Goal: Information Seeking & Learning: Check status

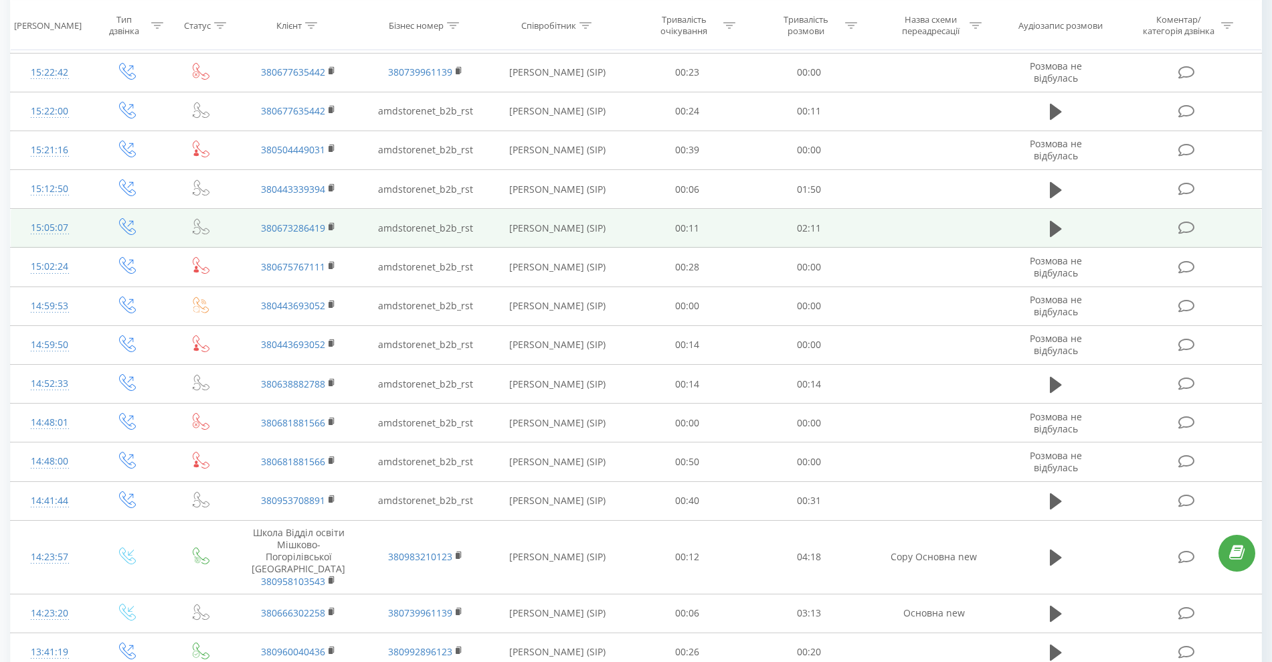
scroll to position [585, 0]
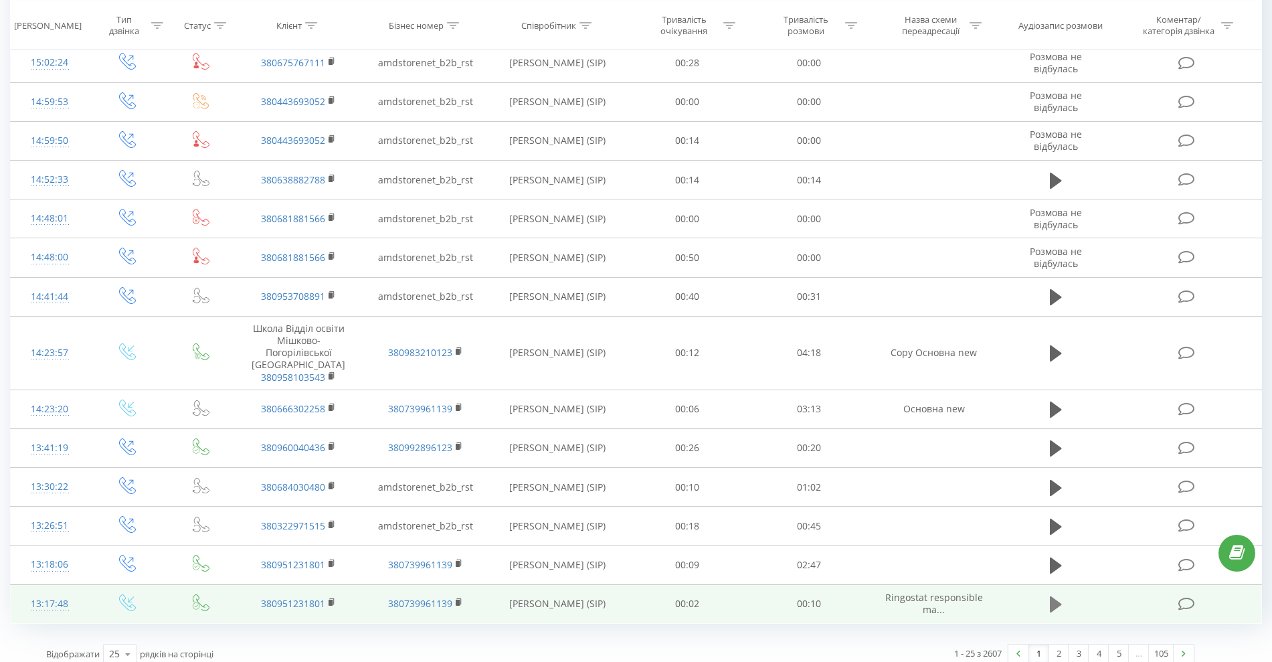
click at [1053, 596] on icon at bounding box center [1055, 604] width 12 height 16
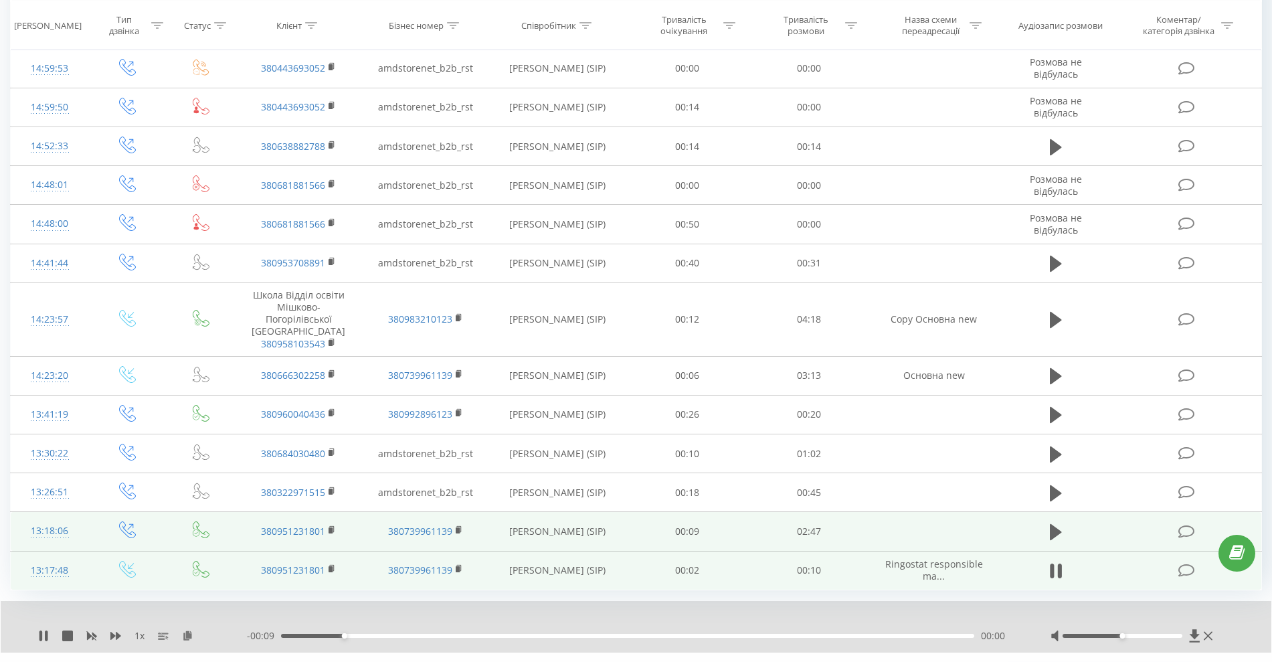
scroll to position [636, 0]
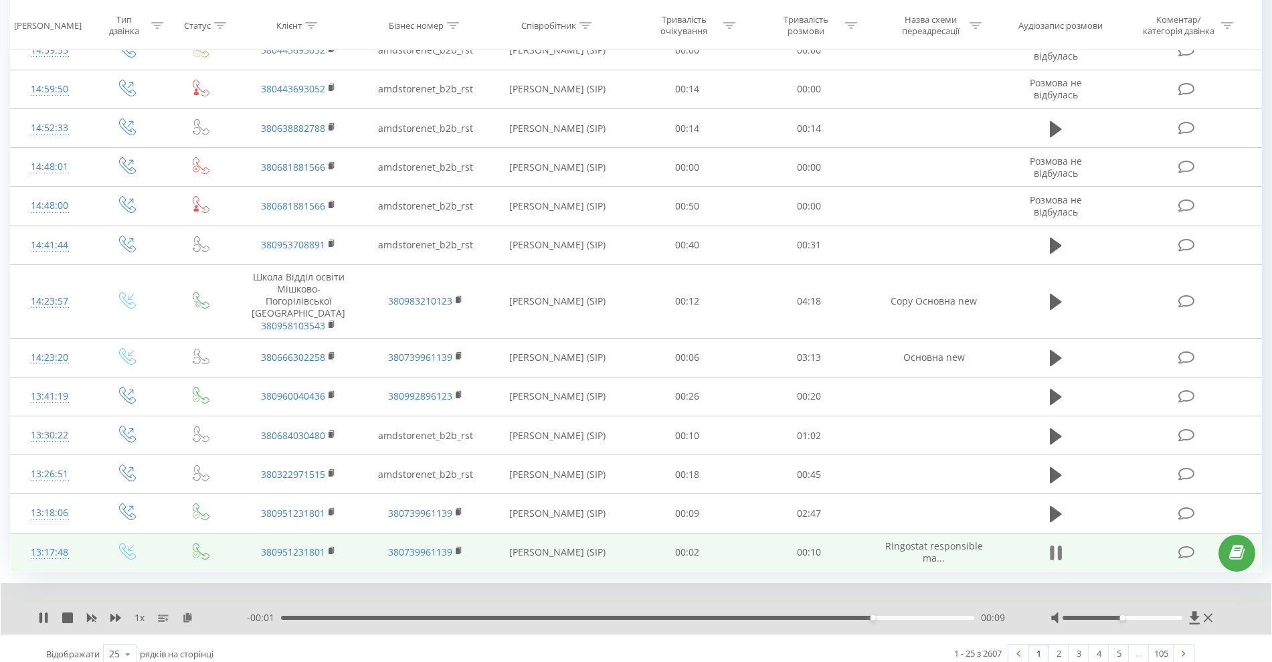
click at [1049, 542] on button at bounding box center [1055, 552] width 20 height 20
click at [1056, 644] on link "2" at bounding box center [1058, 653] width 20 height 19
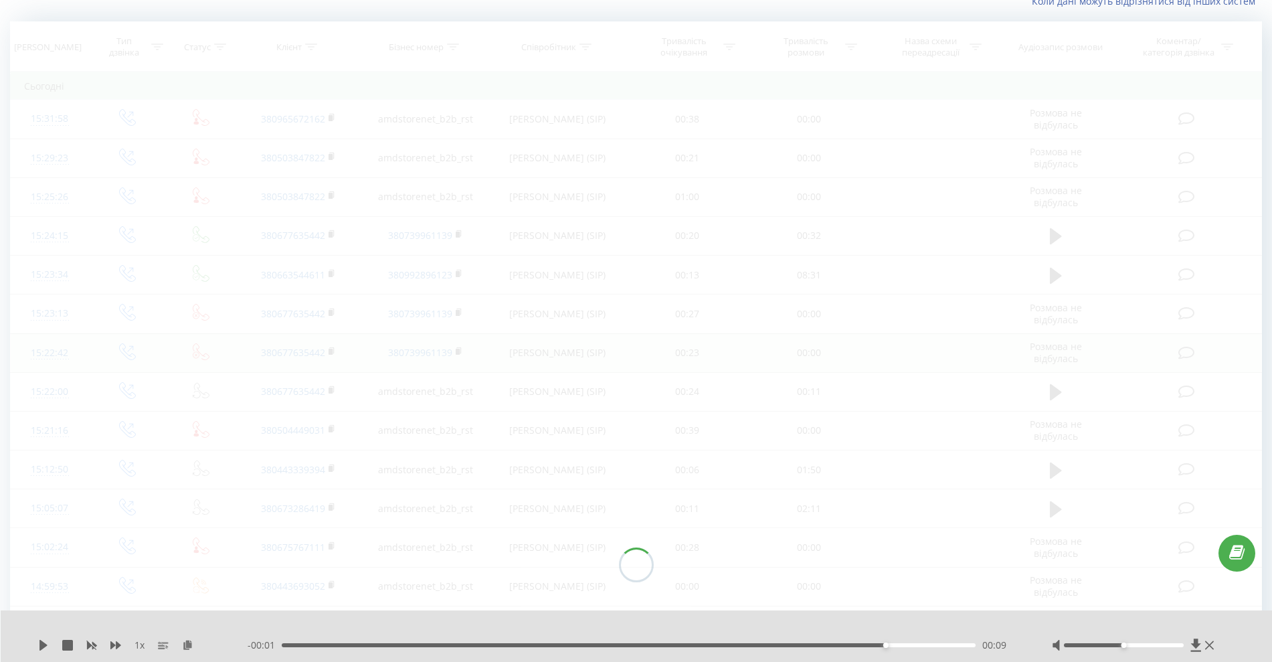
scroll to position [88, 0]
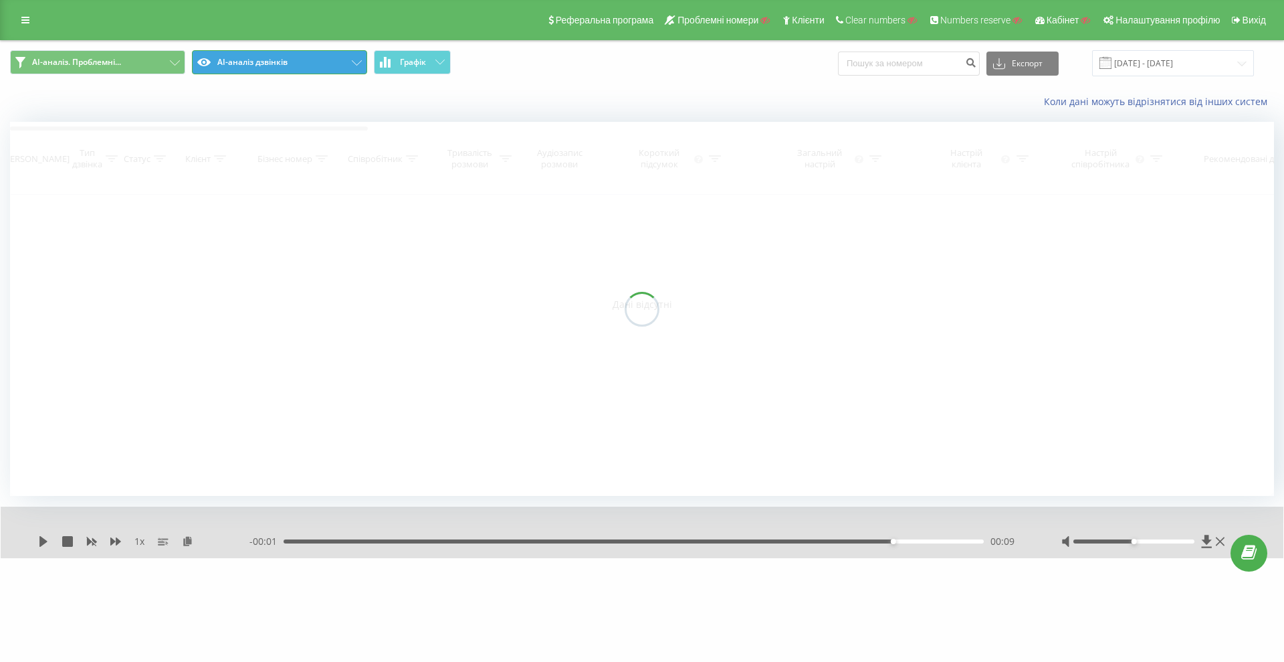
click at [230, 62] on button "AI-аналіз дзвінків" at bounding box center [279, 62] width 175 height 24
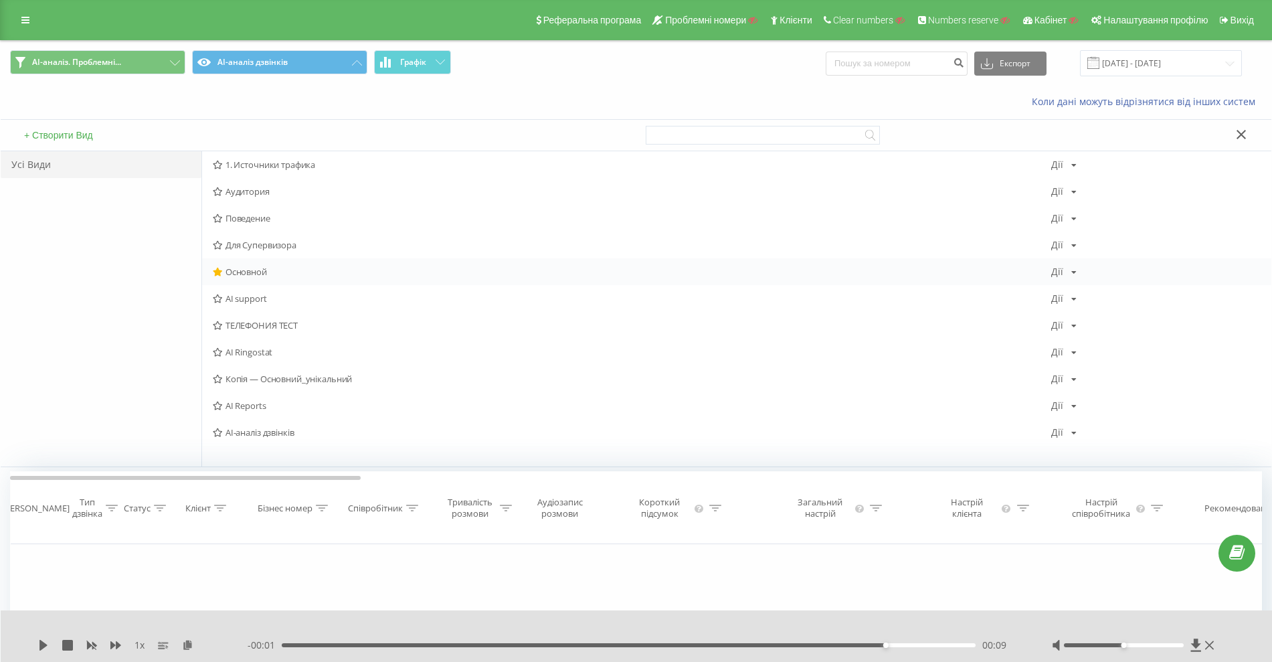
click at [243, 272] on span "Основной" at bounding box center [632, 271] width 838 height 9
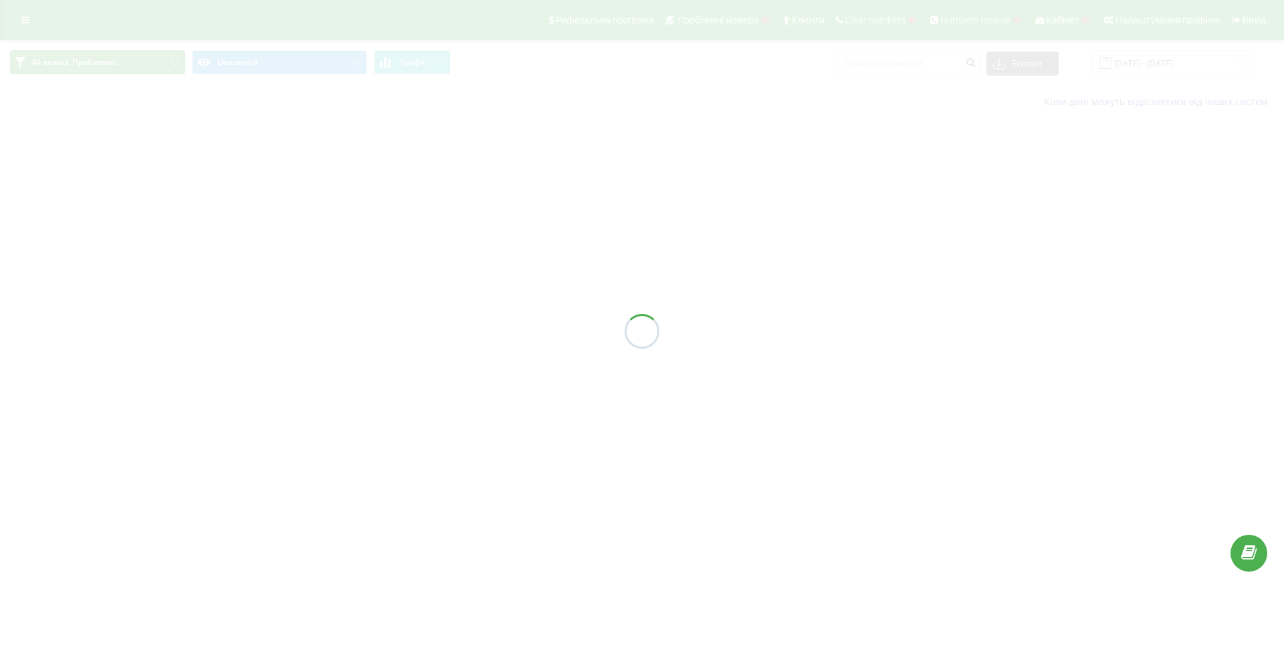
click at [148, 69] on button "AI-аналіз. Проблемні..." at bounding box center [97, 62] width 175 height 24
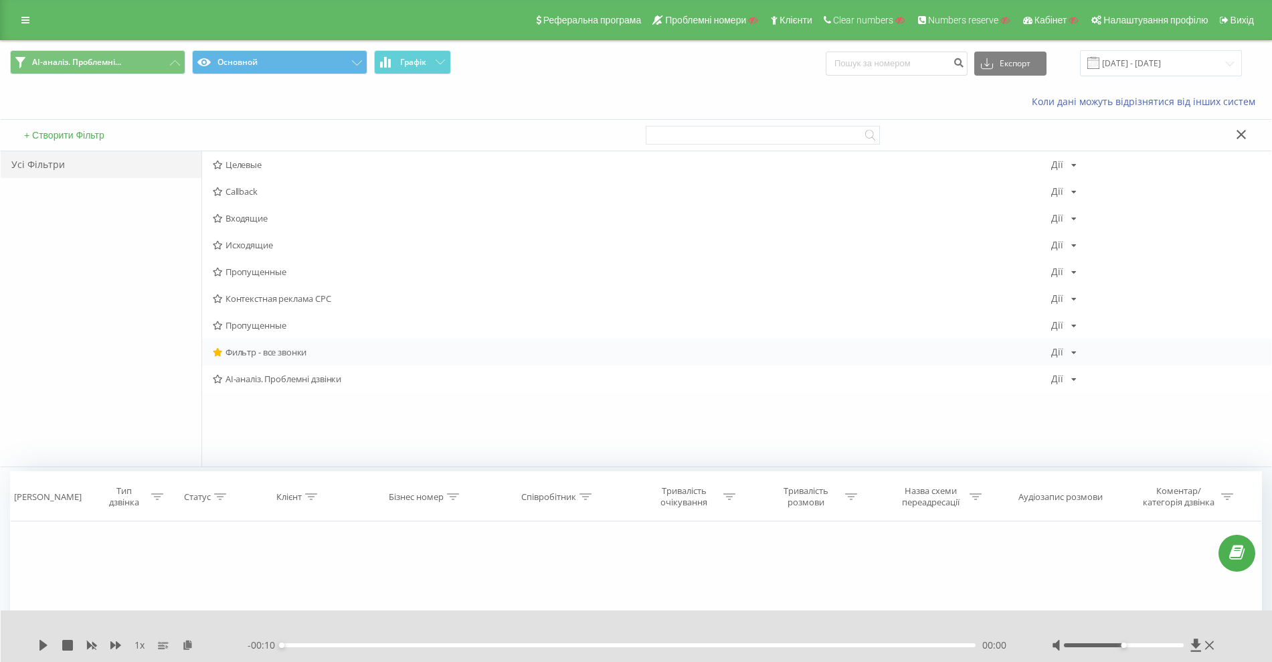
click at [237, 350] on span "Фильтр - все звонки" at bounding box center [632, 351] width 838 height 9
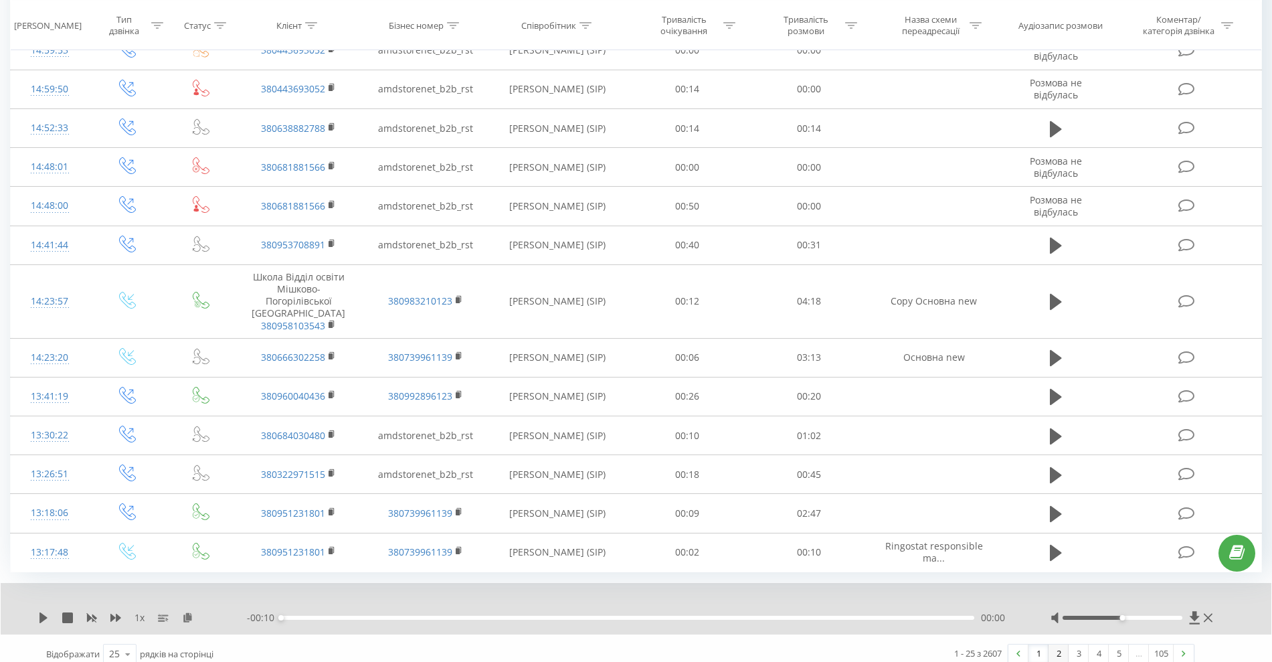
click at [1064, 645] on link "2" at bounding box center [1058, 653] width 20 height 19
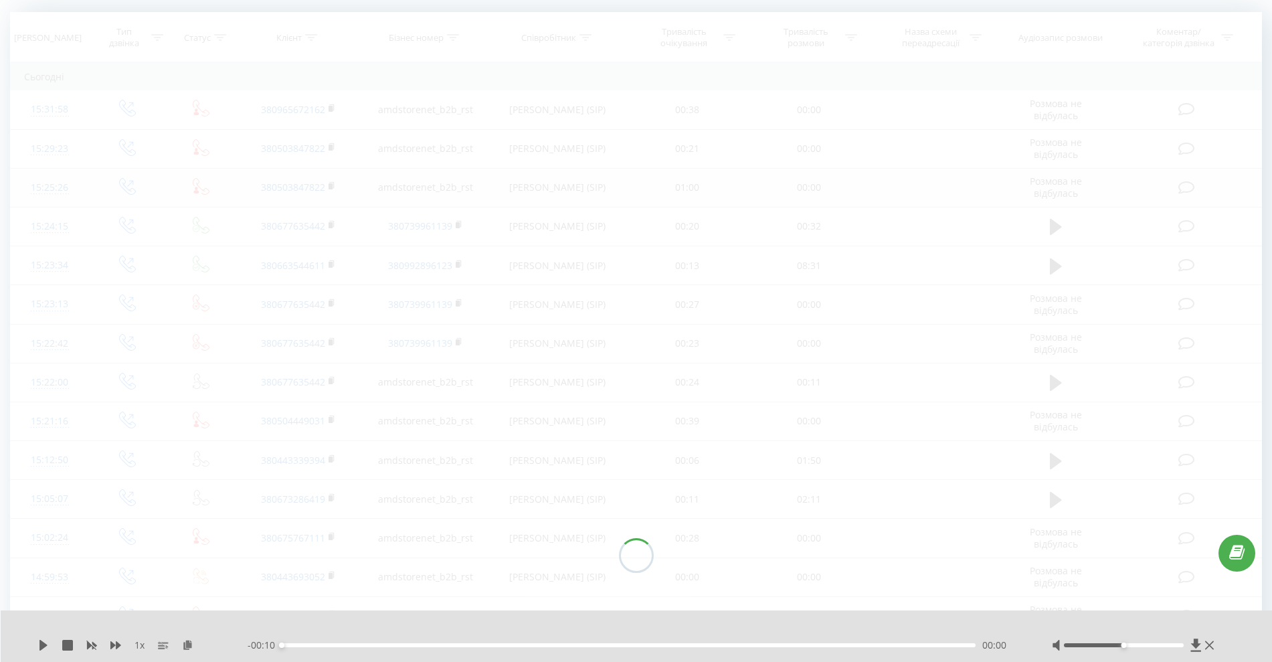
scroll to position [88, 0]
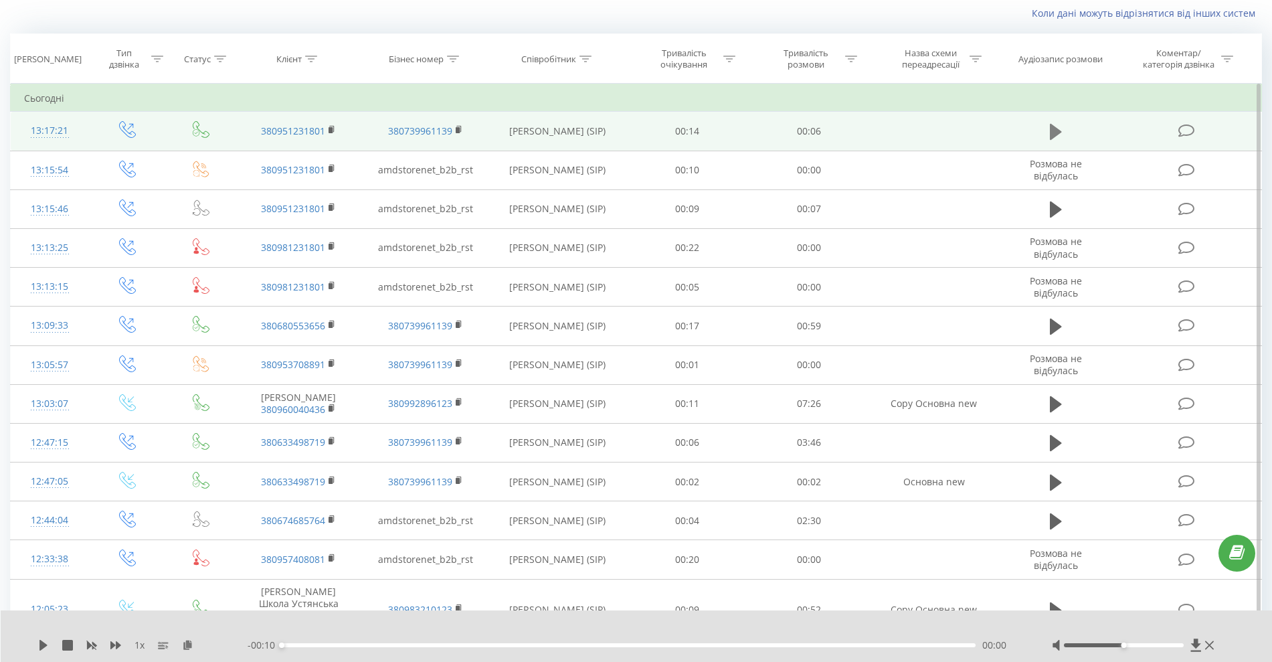
click at [1055, 134] on icon at bounding box center [1055, 132] width 12 height 16
click at [1049, 126] on button at bounding box center [1055, 132] width 20 height 20
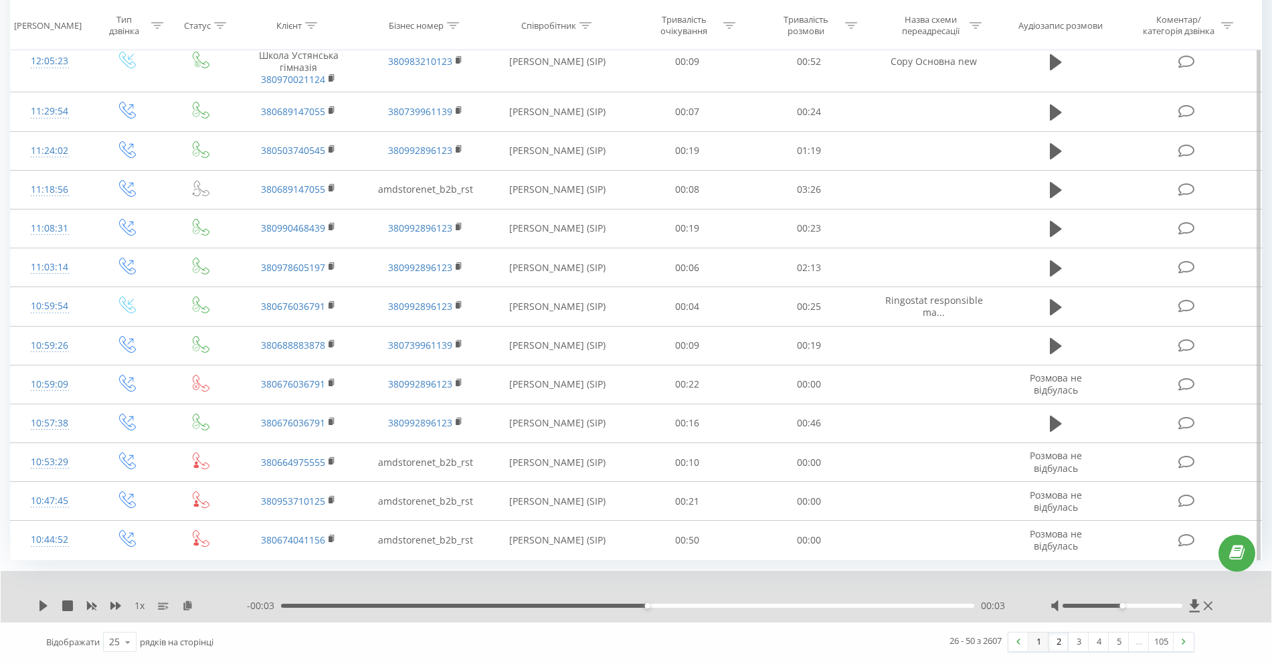
click at [1033, 641] on link "1" at bounding box center [1038, 641] width 20 height 19
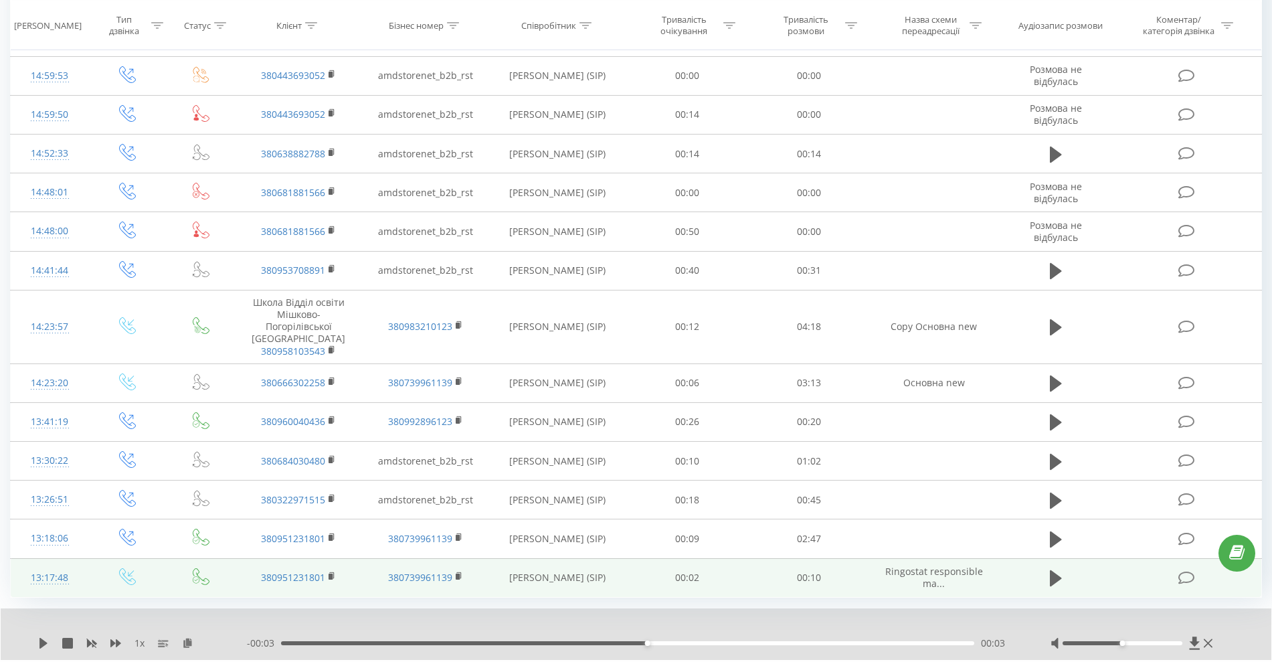
scroll to position [636, 0]
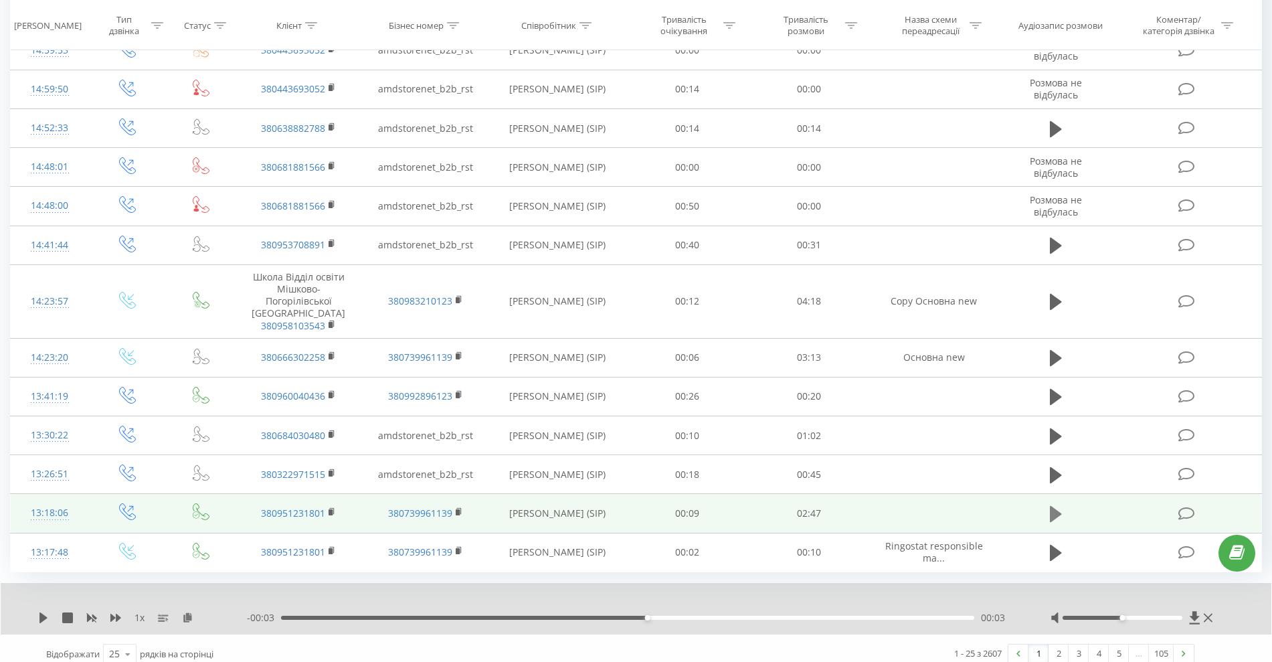
click at [1047, 504] on button at bounding box center [1055, 514] width 20 height 20
click at [1057, 504] on icon at bounding box center [1055, 513] width 12 height 19
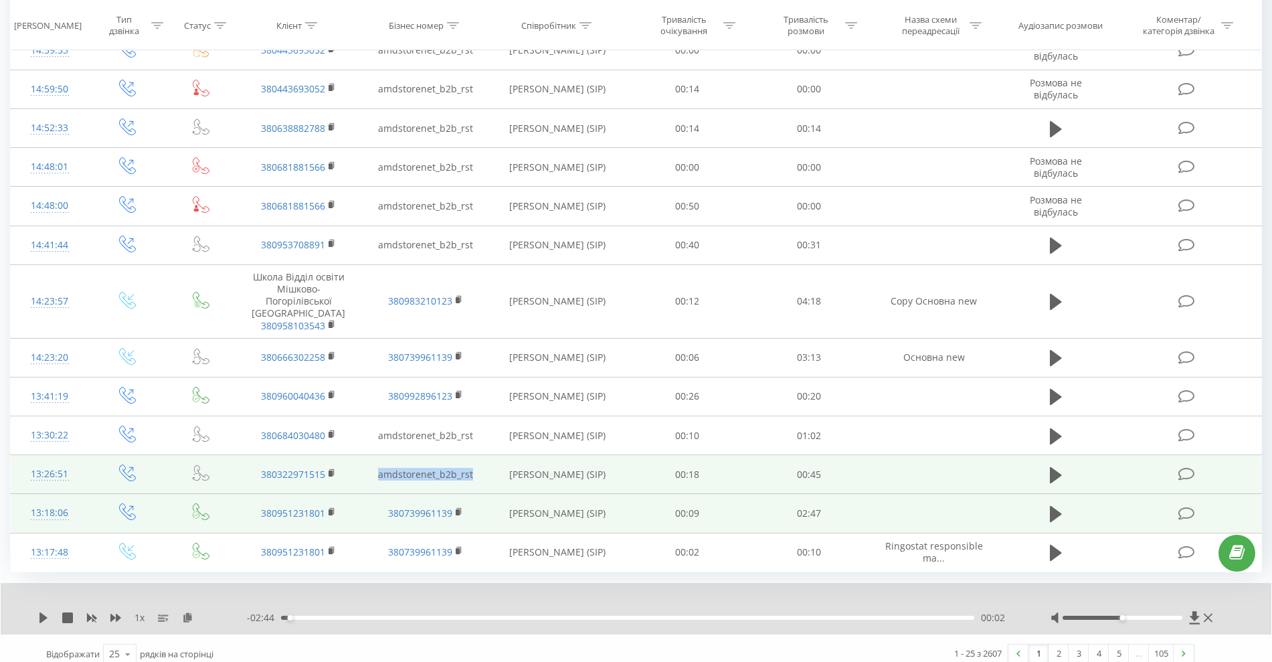
drag, startPoint x: 479, startPoint y: 463, endPoint x: 367, endPoint y: 469, distance: 111.9
click at [367, 469] on td "amdstorenet_b2b_rst" at bounding box center [425, 474] width 127 height 39
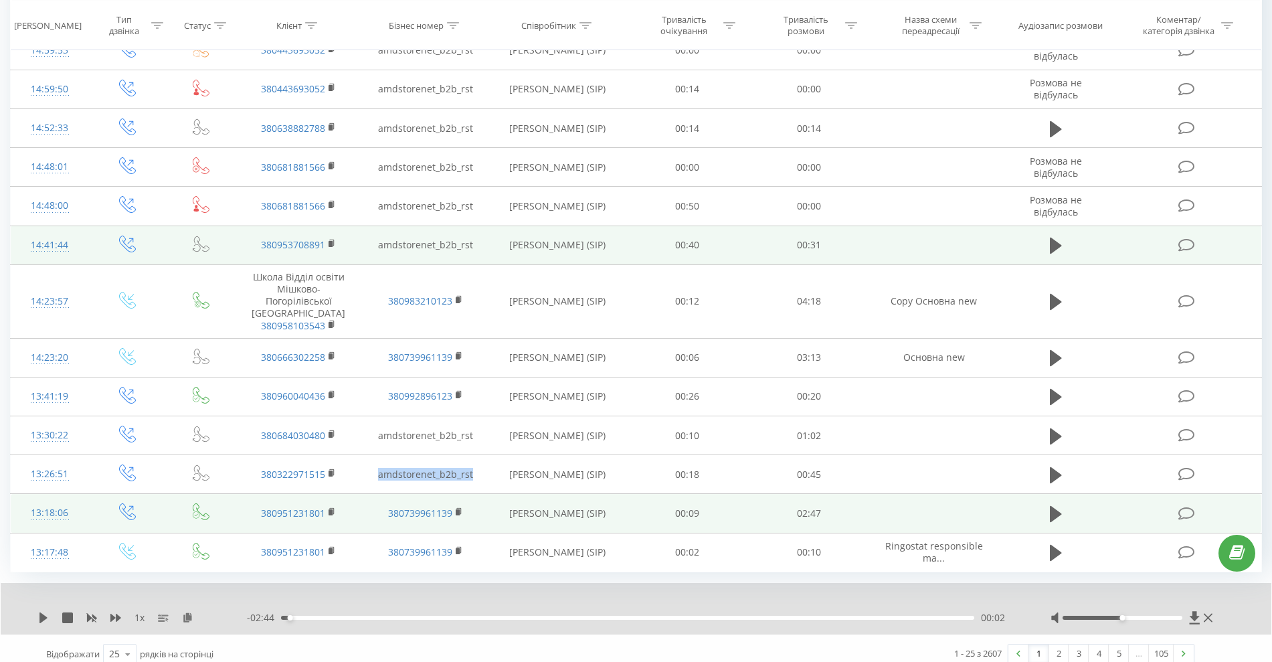
copy td "amdstorenet_b2b_rst"
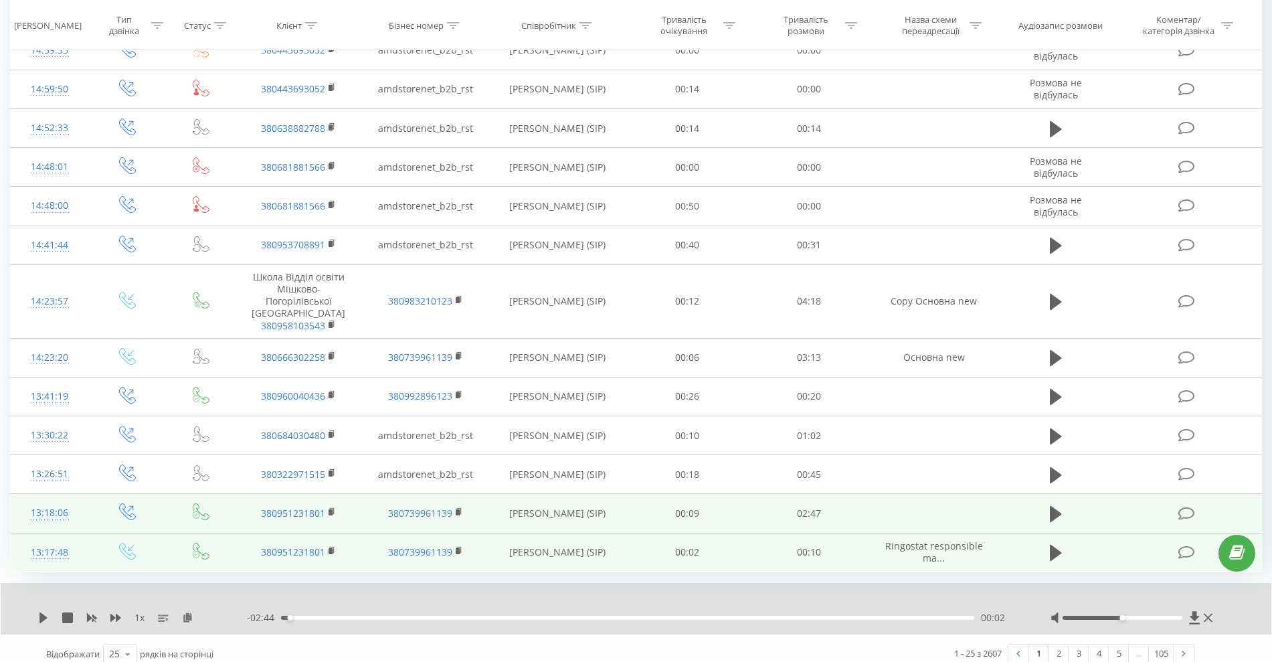
click at [922, 539] on span "Ringostat responsible ma..." at bounding box center [934, 551] width 98 height 25
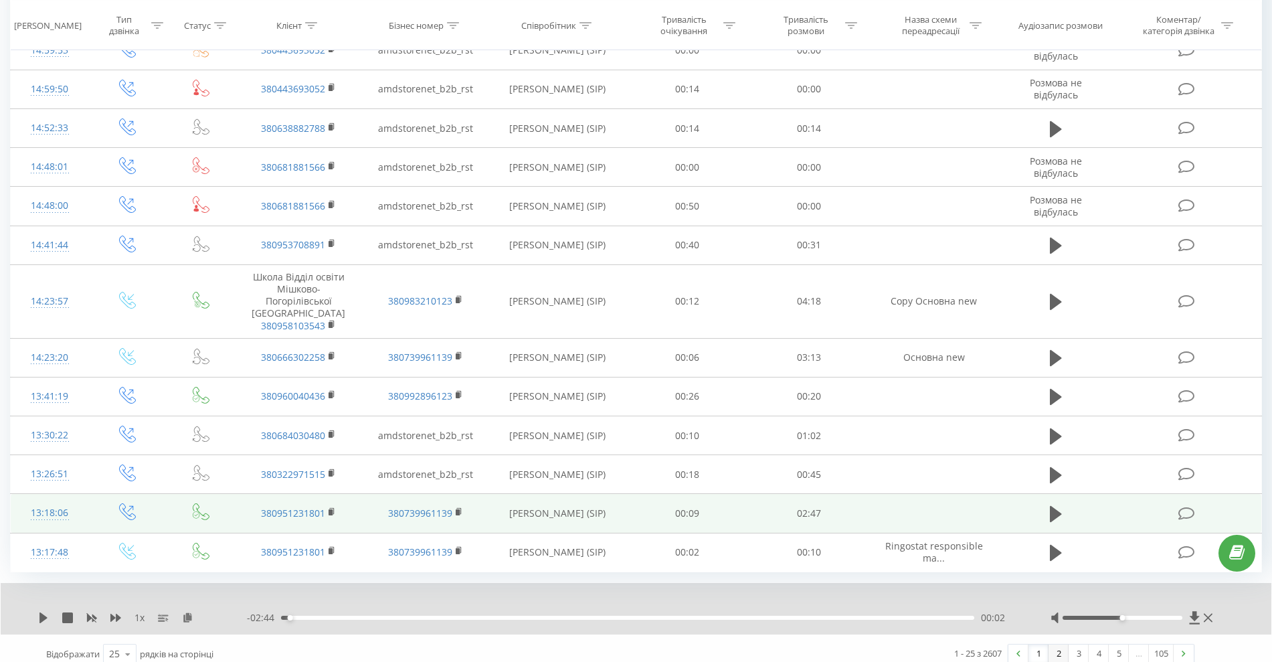
click at [1053, 644] on link "2" at bounding box center [1058, 653] width 20 height 19
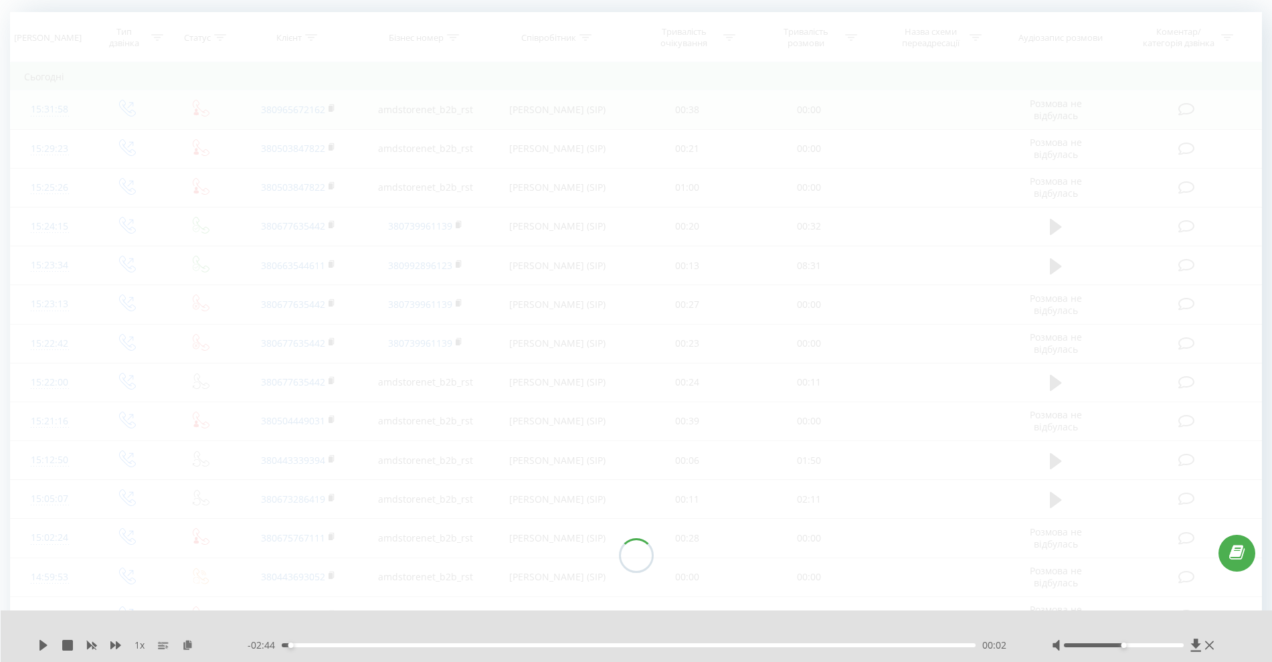
scroll to position [88, 0]
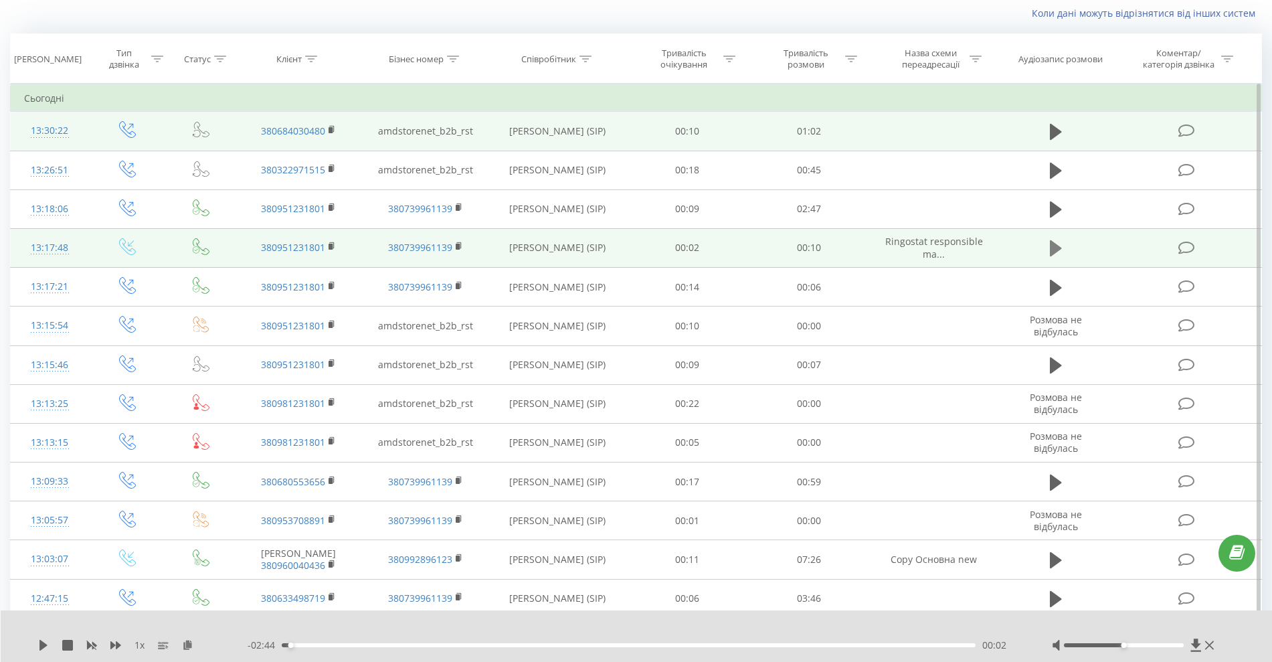
click at [1057, 250] on icon at bounding box center [1055, 248] width 12 height 16
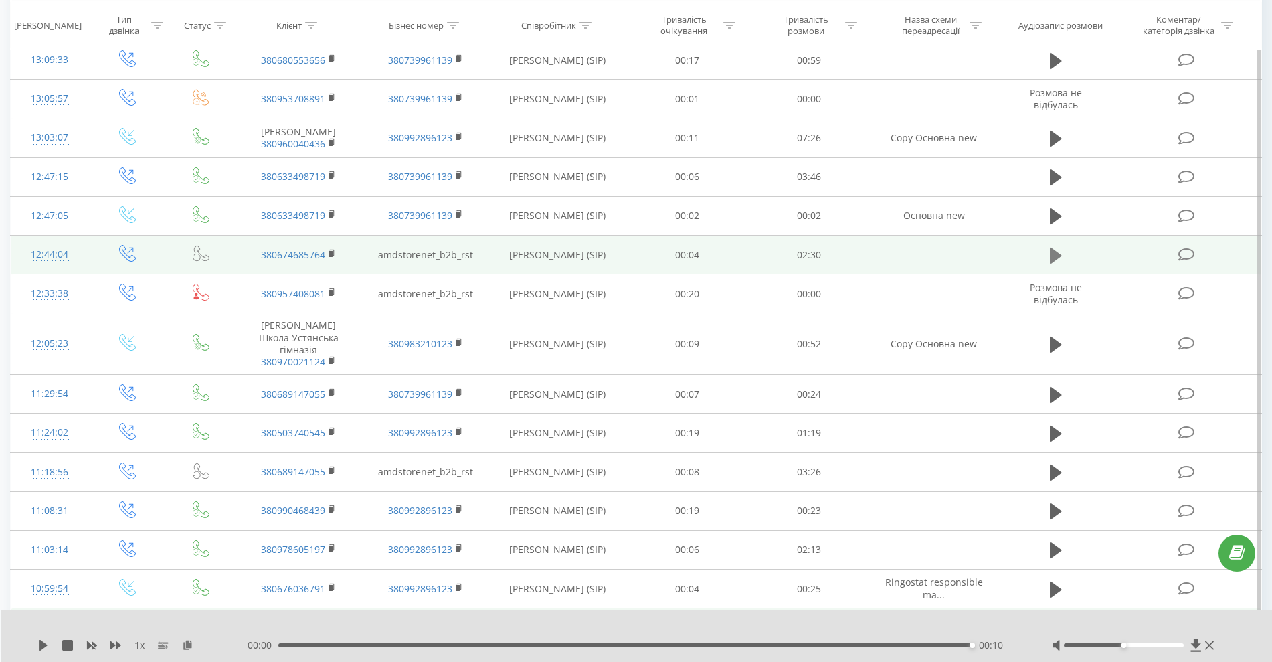
scroll to position [595, 0]
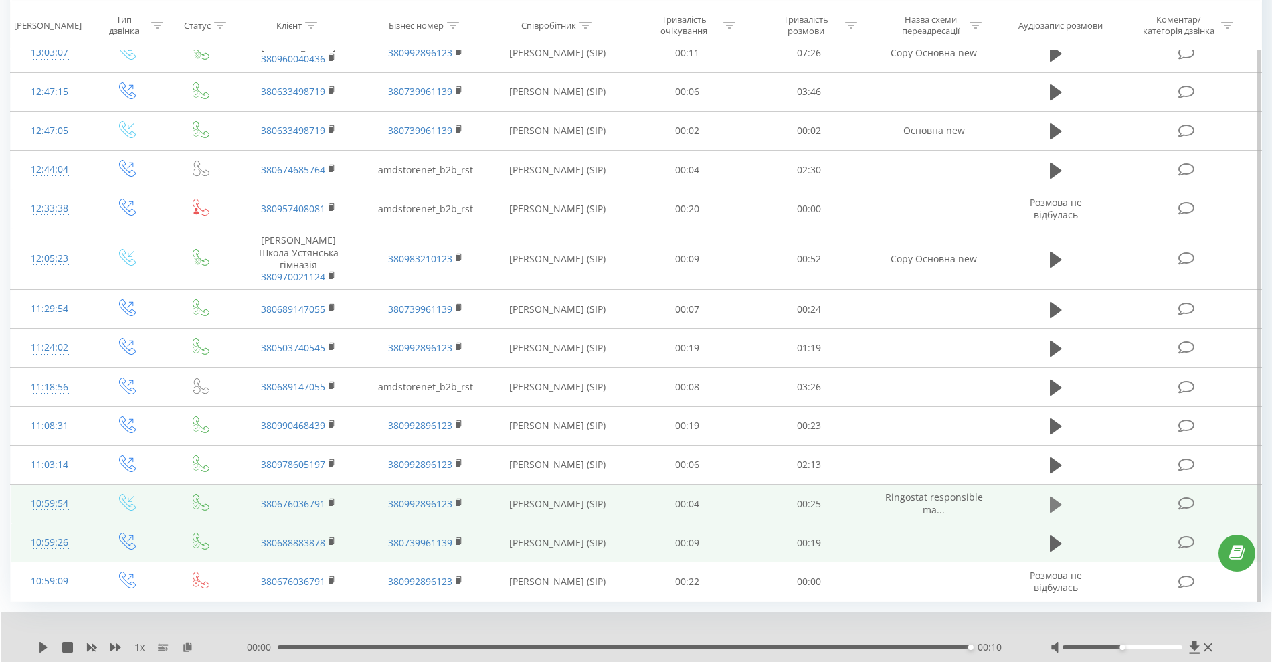
click at [1049, 510] on icon at bounding box center [1055, 504] width 12 height 19
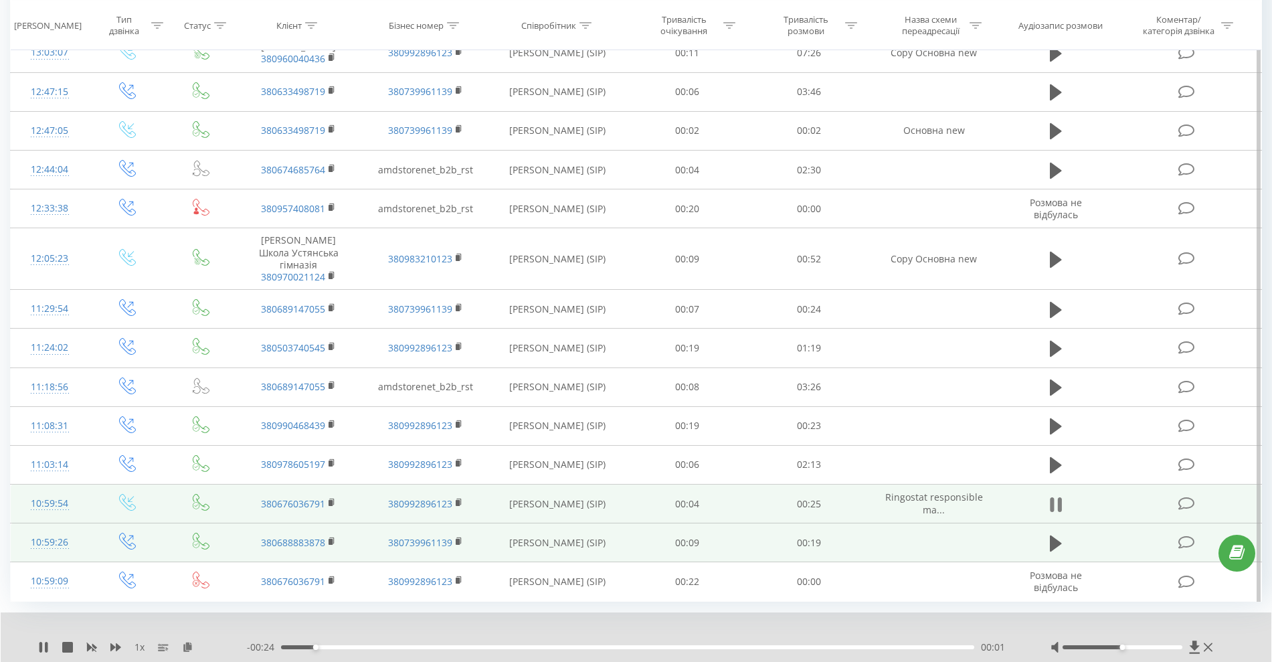
click at [1057, 514] on icon at bounding box center [1055, 504] width 12 height 19
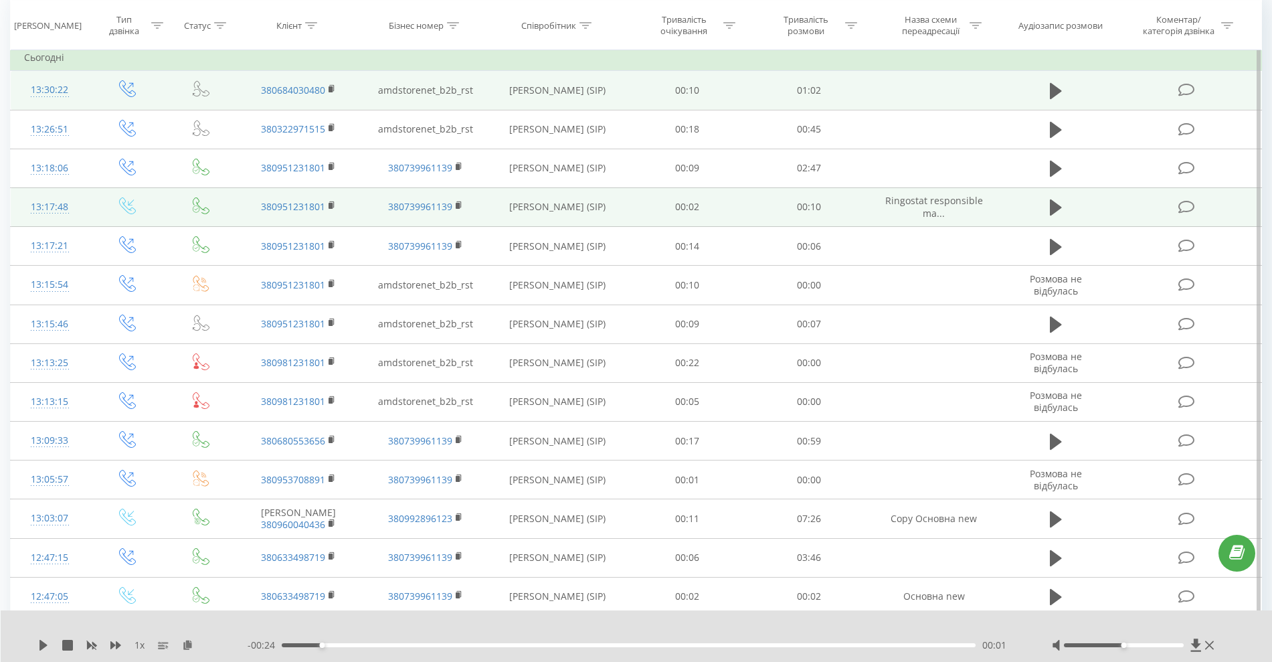
scroll to position [93, 0]
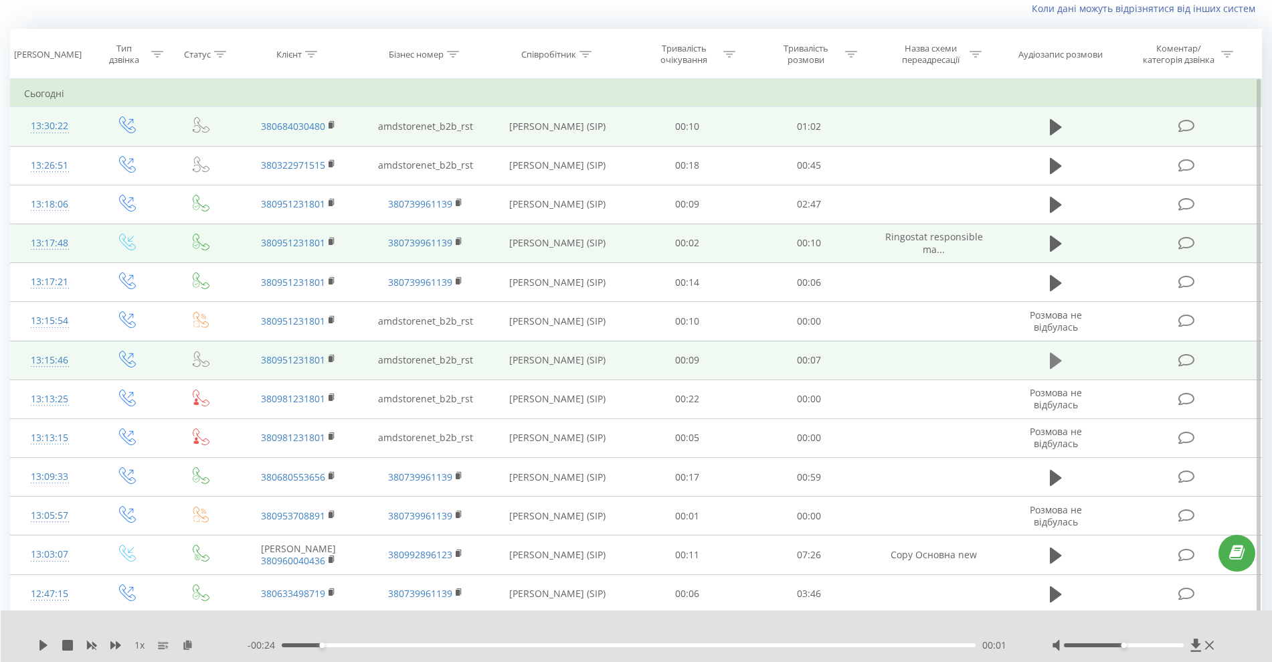
click at [1057, 363] on icon at bounding box center [1055, 360] width 12 height 16
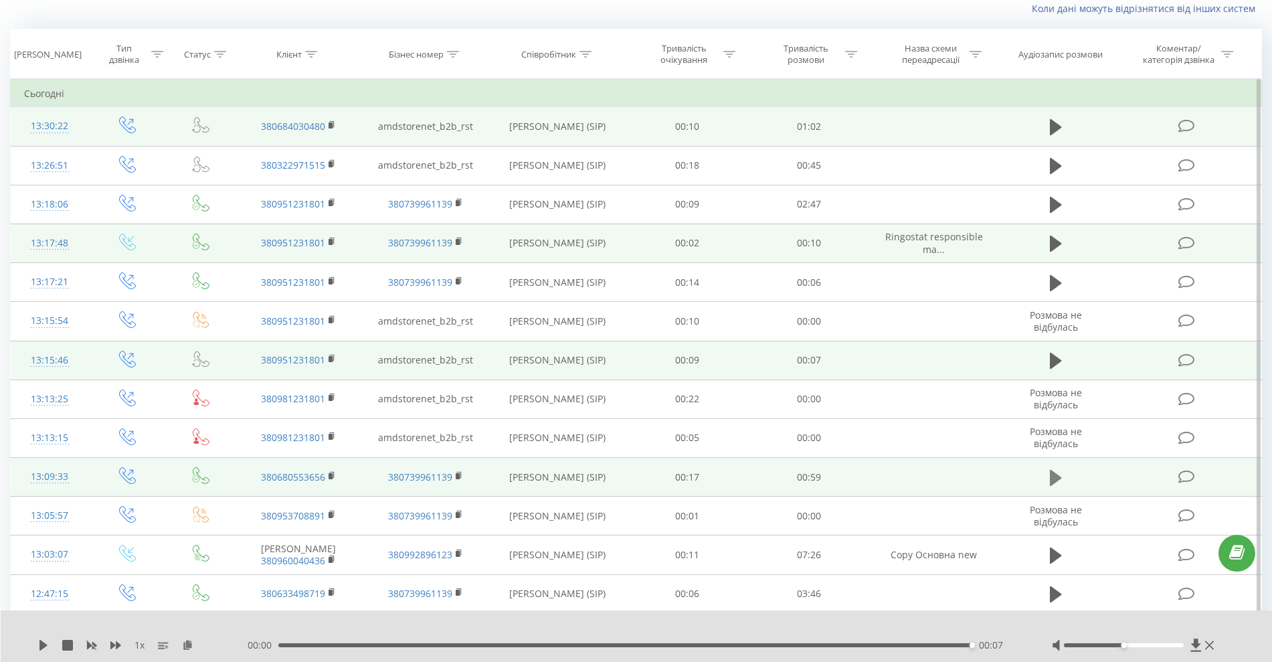
click at [1049, 476] on button at bounding box center [1055, 478] width 20 height 20
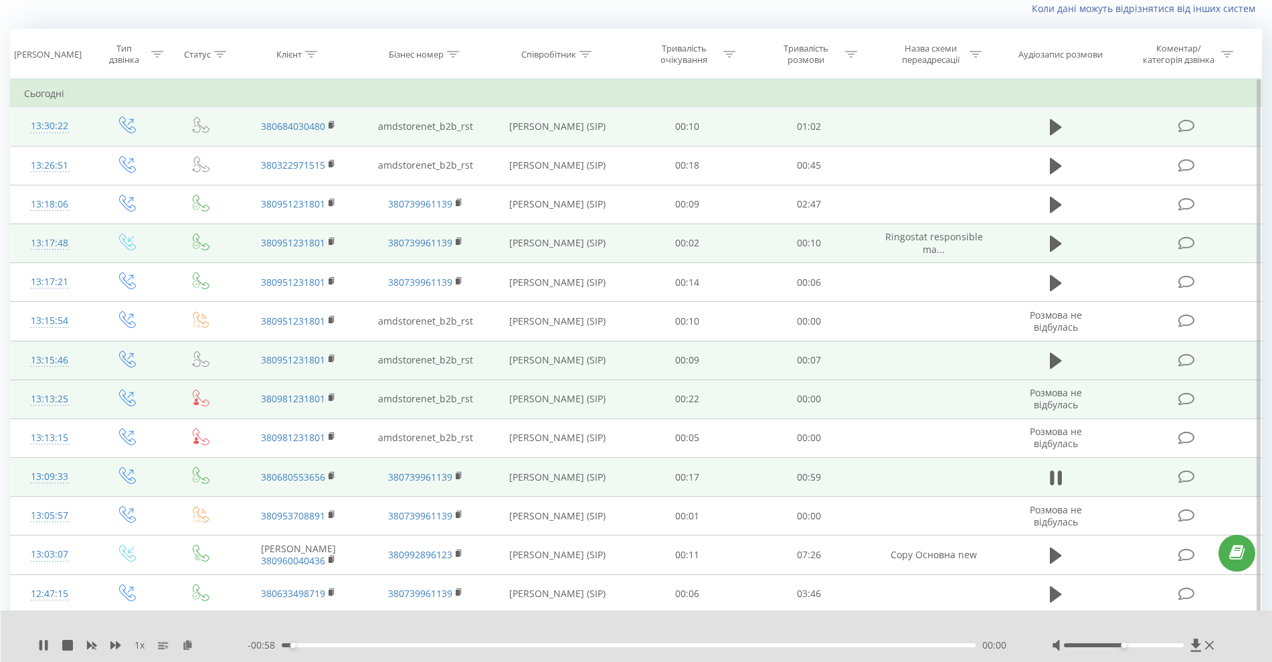
scroll to position [177, 0]
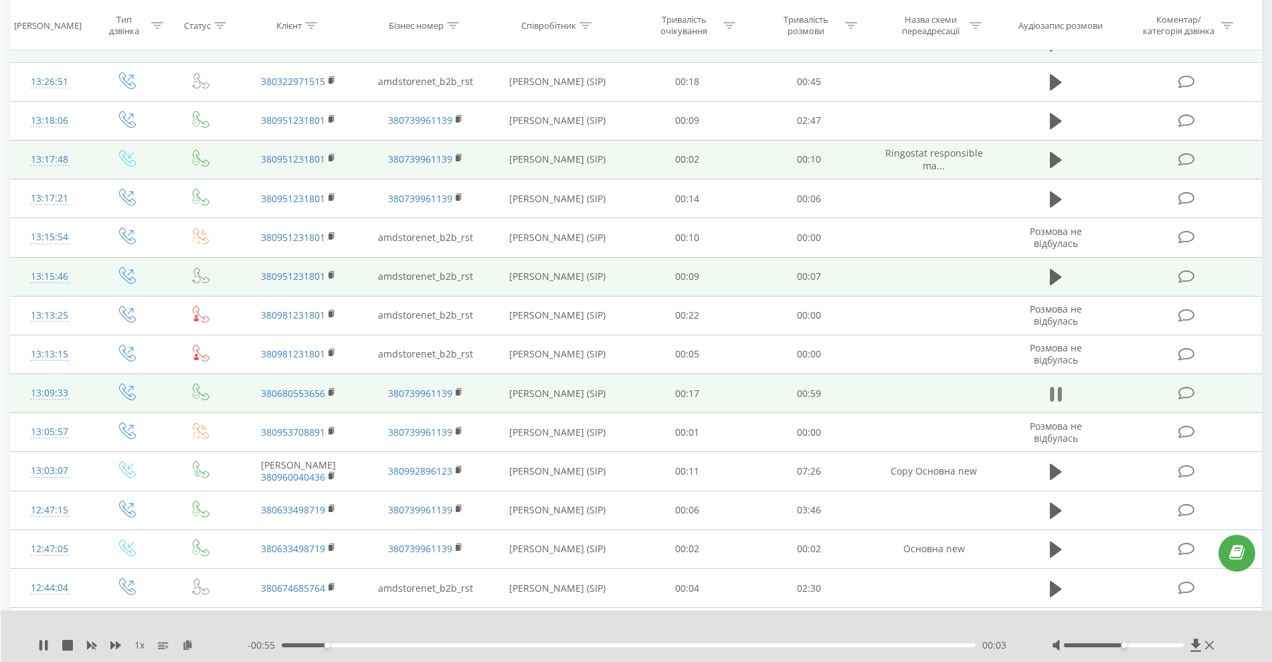
click at [1056, 396] on icon at bounding box center [1055, 394] width 12 height 19
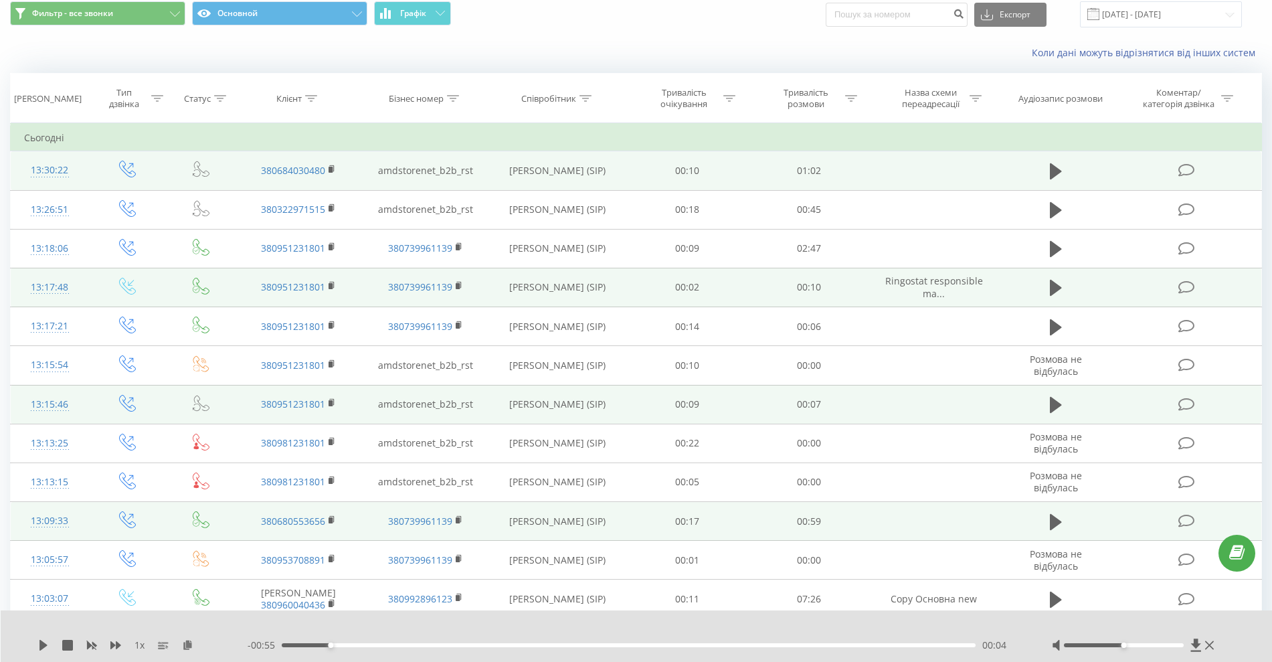
scroll to position [0, 0]
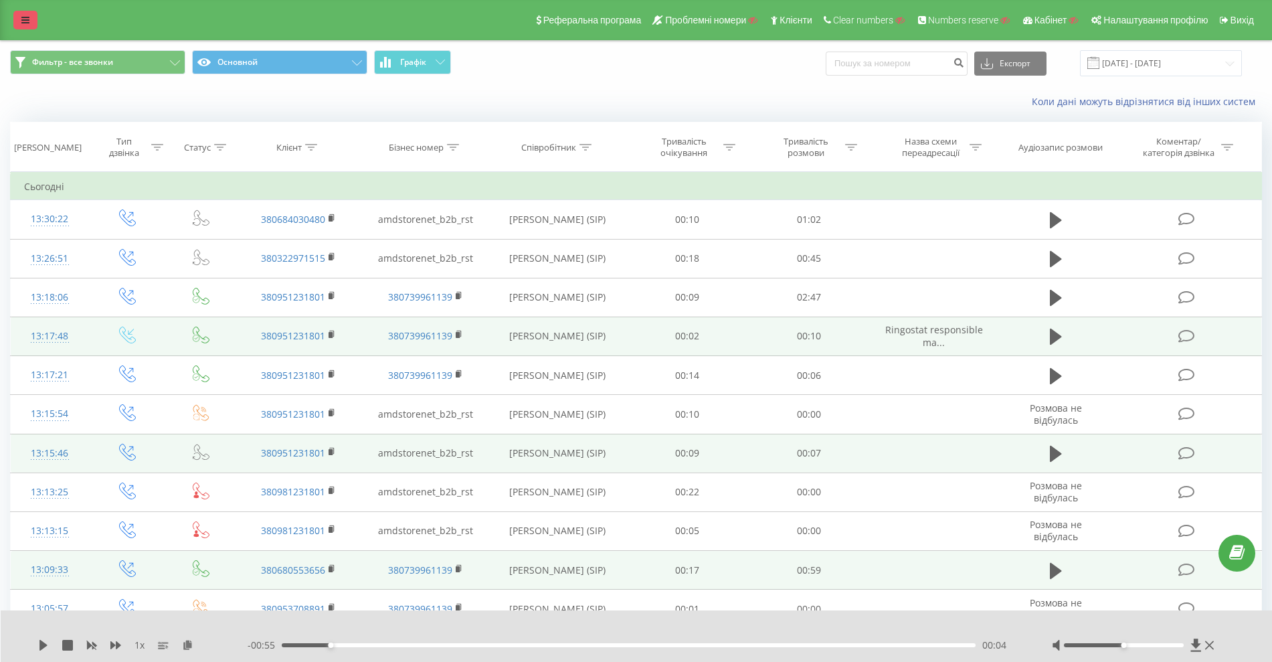
click at [31, 17] on link at bounding box center [25, 20] width 24 height 19
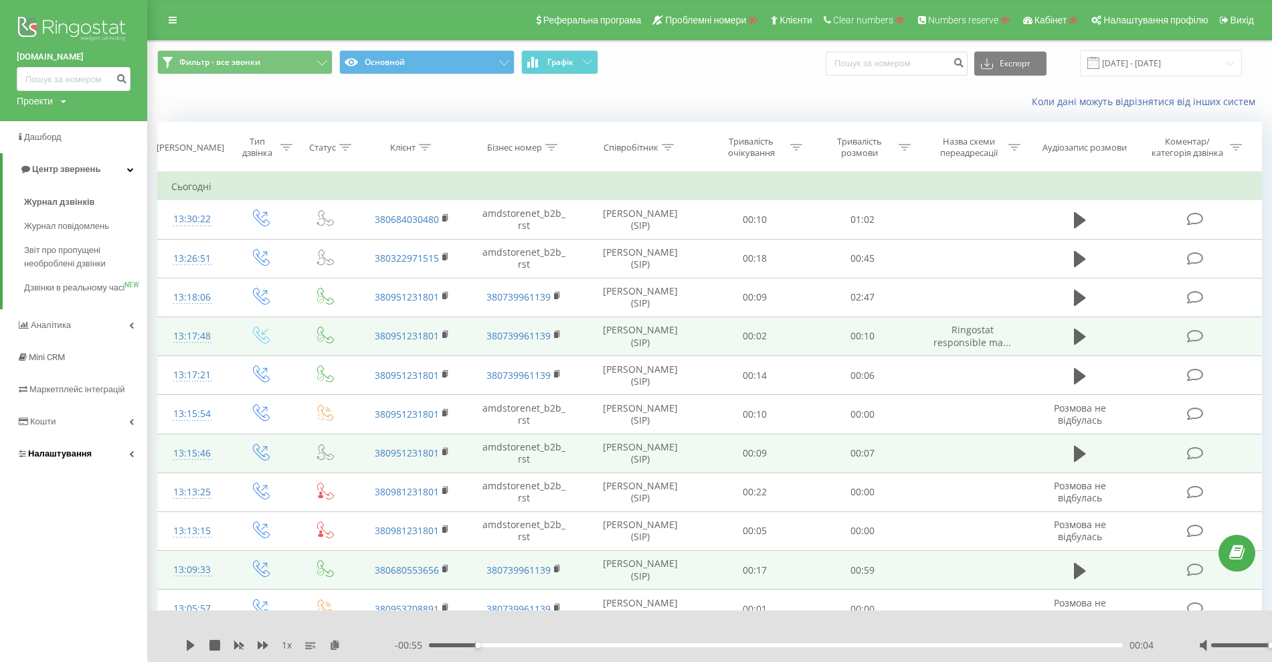
click at [57, 458] on span "Налаштування" at bounding box center [60, 453] width 64 height 10
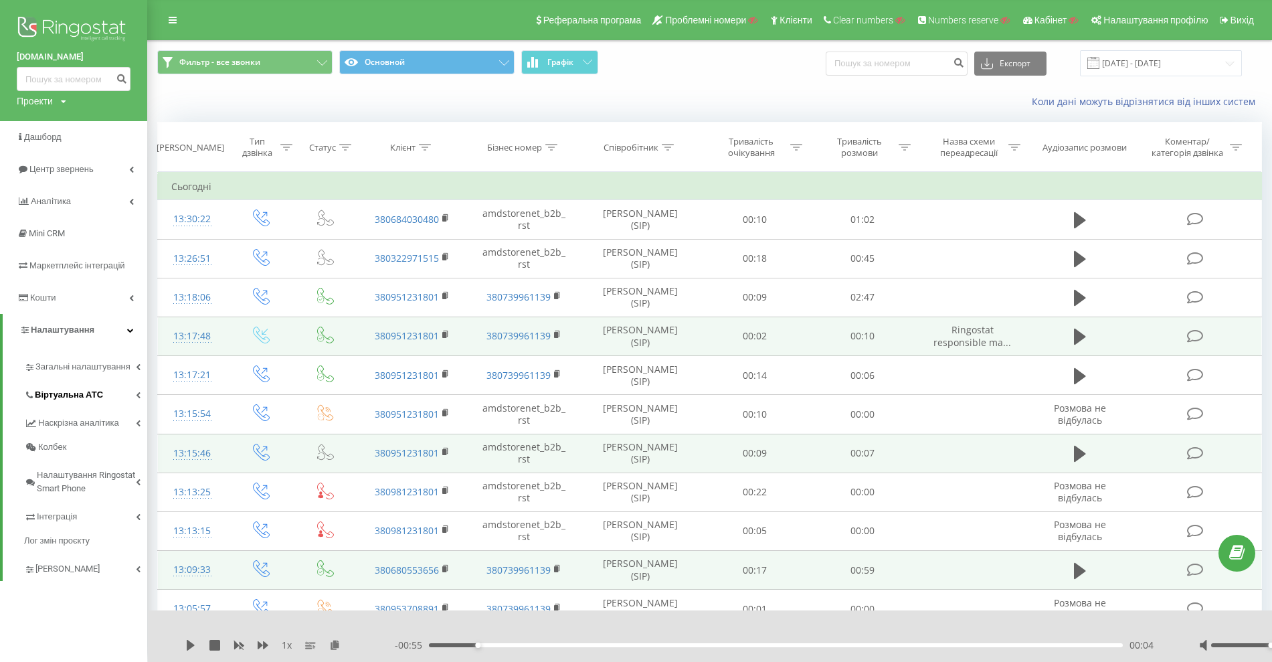
click at [76, 401] on span "Віртуальна АТС" at bounding box center [69, 394] width 68 height 13
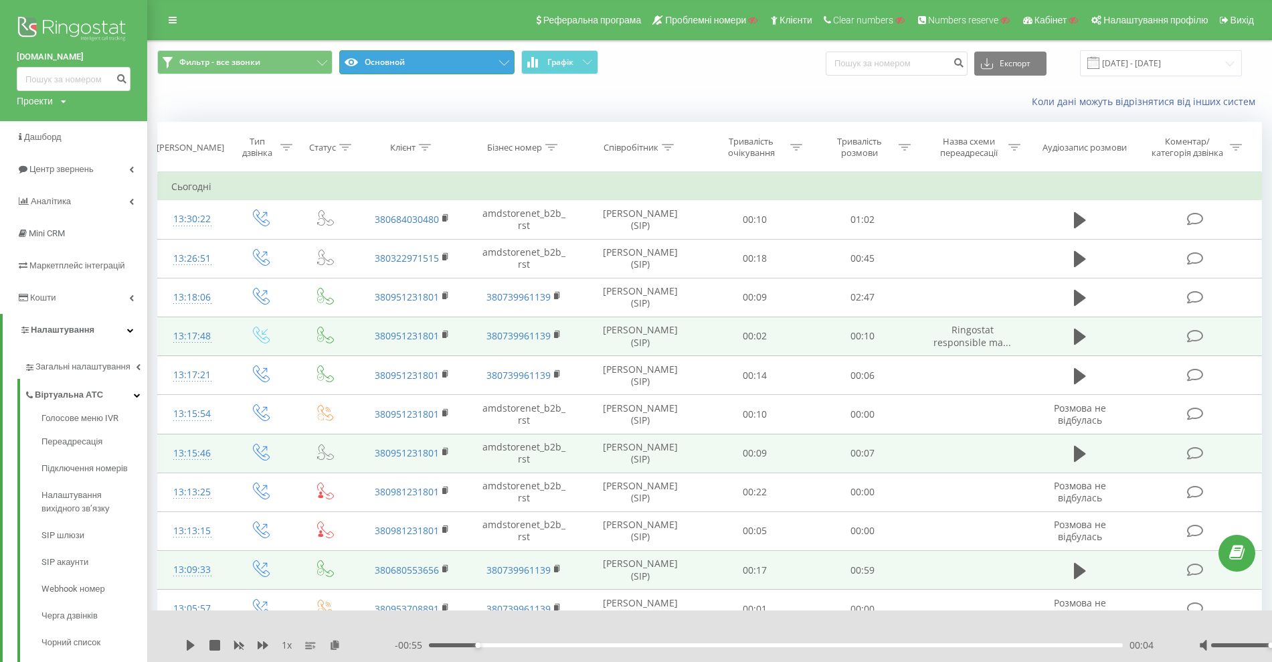
click at [456, 60] on button "Основной" at bounding box center [426, 62] width 175 height 24
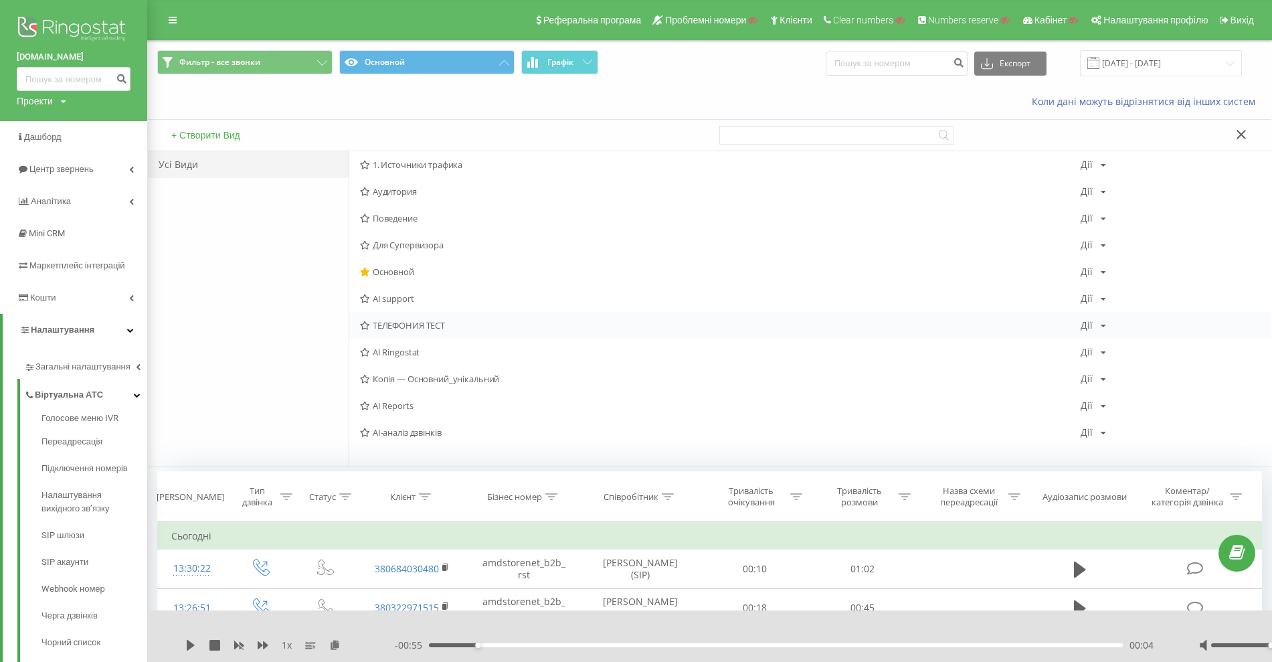
click at [418, 320] on span "ТЕЛЕФОНИЯ ТЕСТ" at bounding box center [720, 324] width 720 height 9
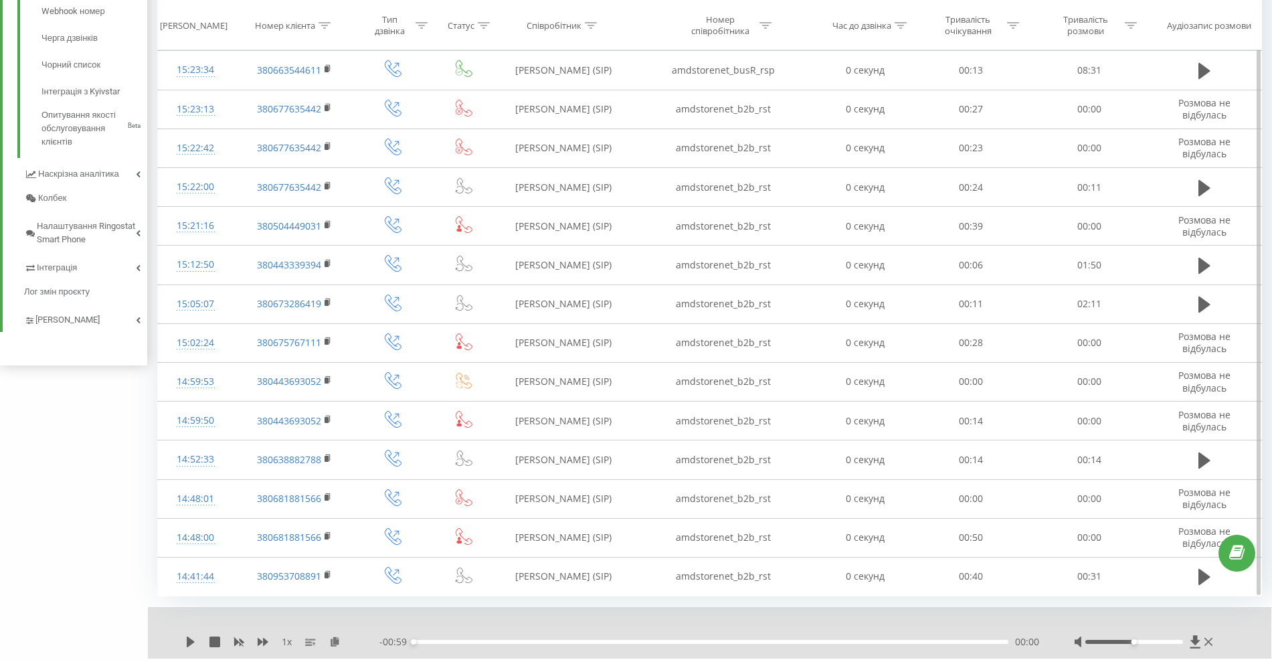
scroll to position [613, 0]
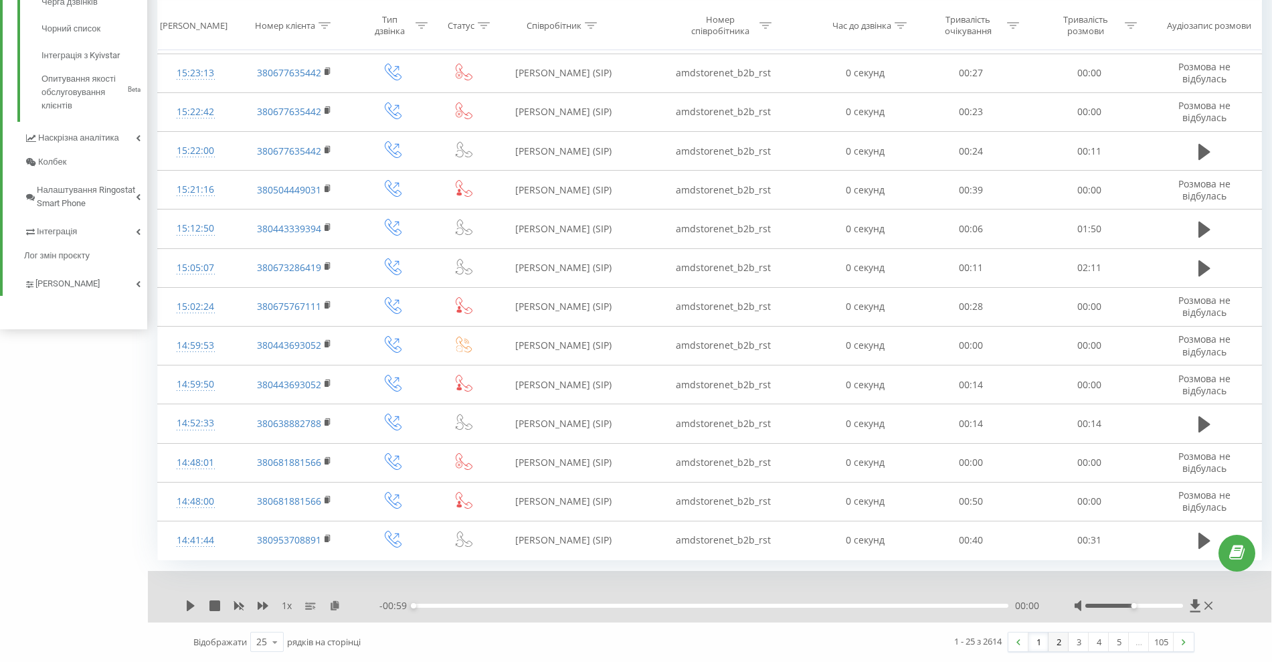
click at [1052, 638] on link "2" at bounding box center [1058, 641] width 20 height 19
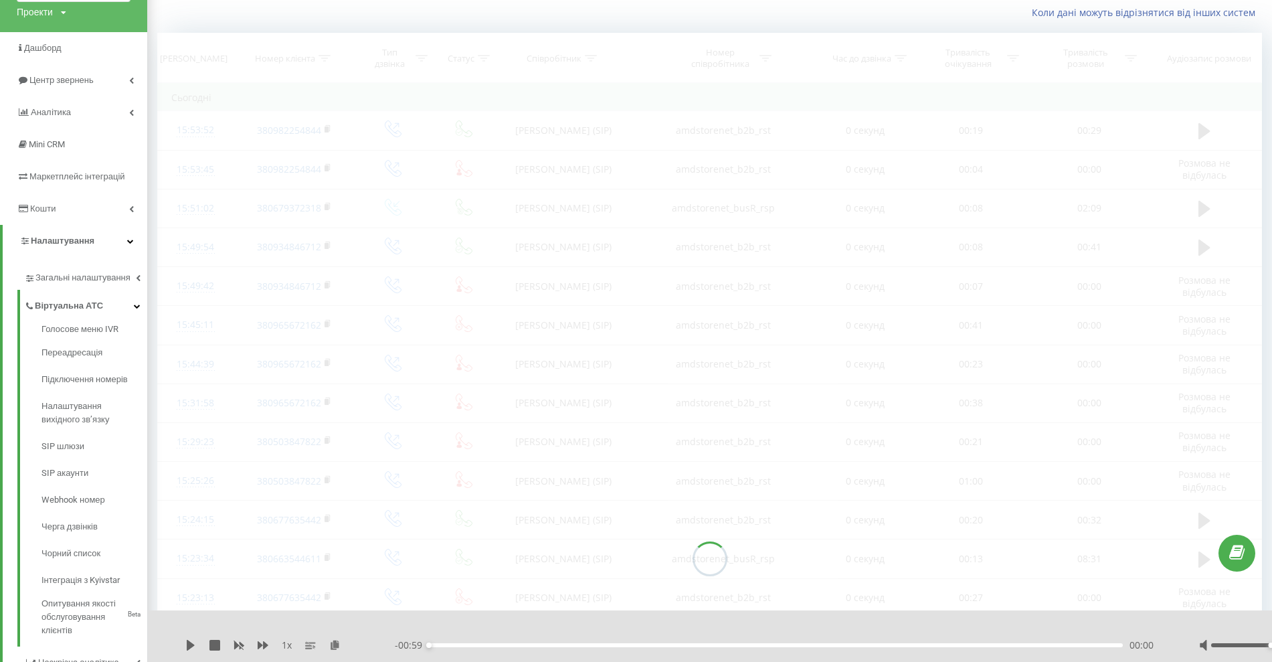
scroll to position [88, 0]
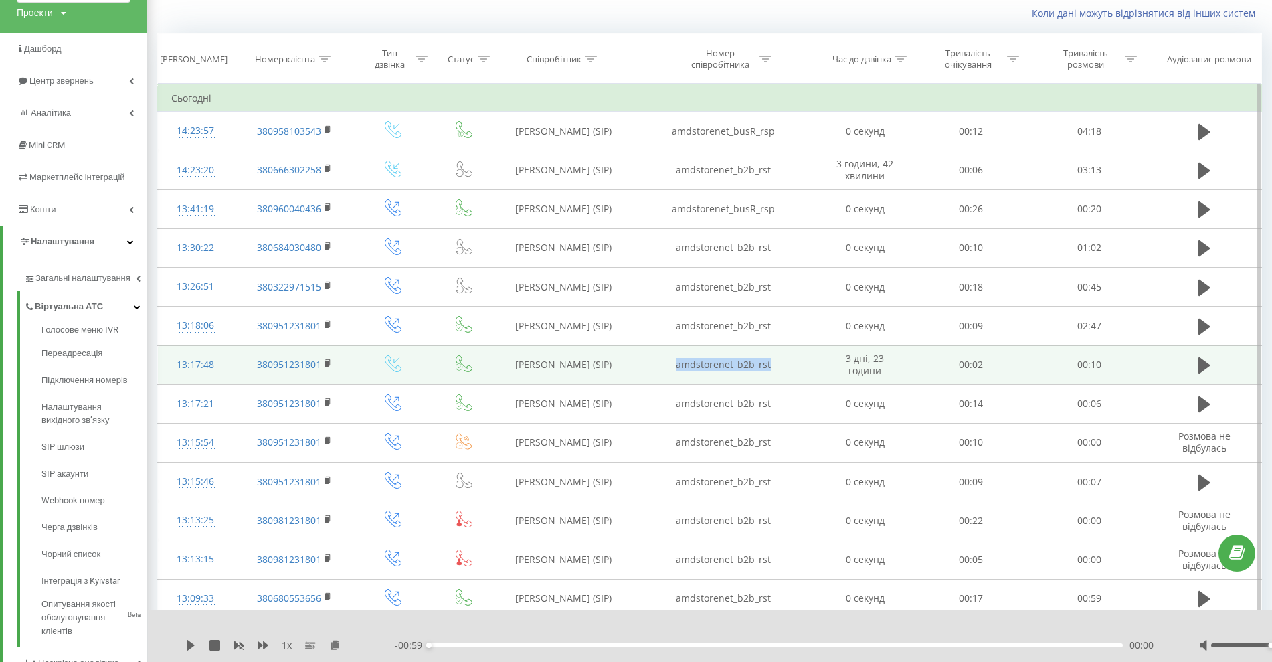
drag, startPoint x: 779, startPoint y: 366, endPoint x: 666, endPoint y: 367, distance: 113.0
click at [666, 367] on td "amdstorenet_b2b_rst" at bounding box center [723, 364] width 189 height 39
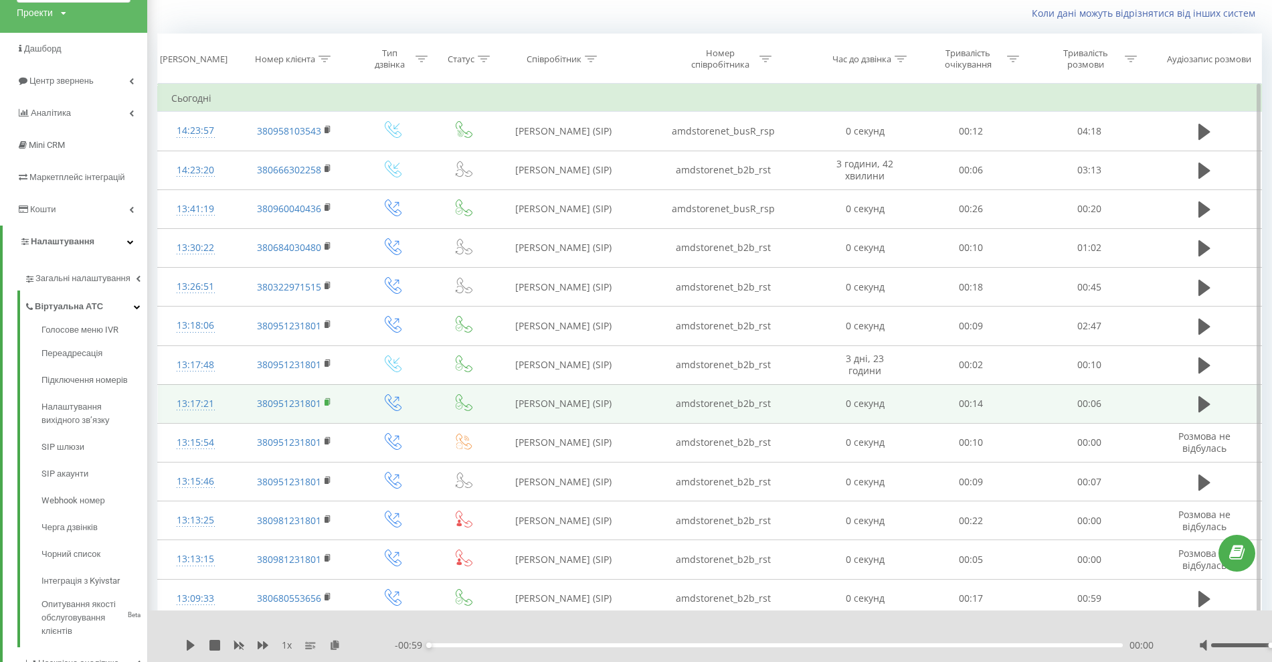
click at [326, 403] on rect at bounding box center [326, 402] width 4 height 6
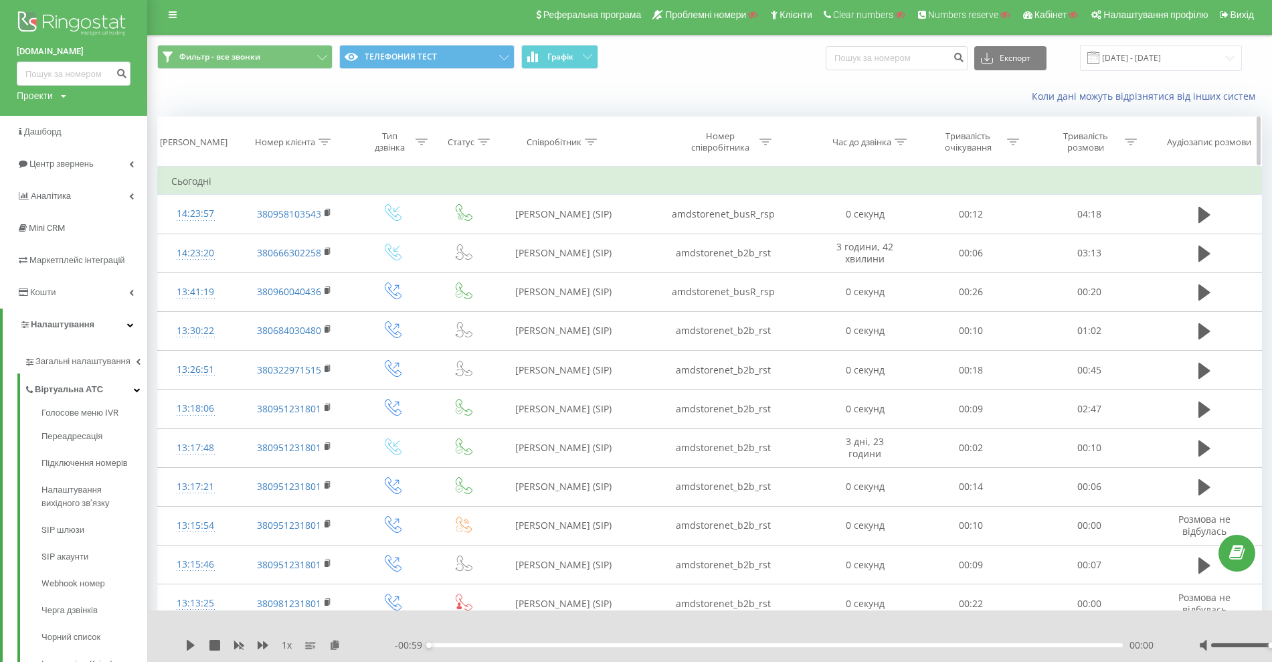
scroll to position [5, 0]
click at [313, 140] on div "Номер клієнта" at bounding box center [285, 142] width 60 height 11
click at [282, 241] on input "text" at bounding box center [294, 238] width 118 height 23
paste input "380676648568"
type input "380676648568"
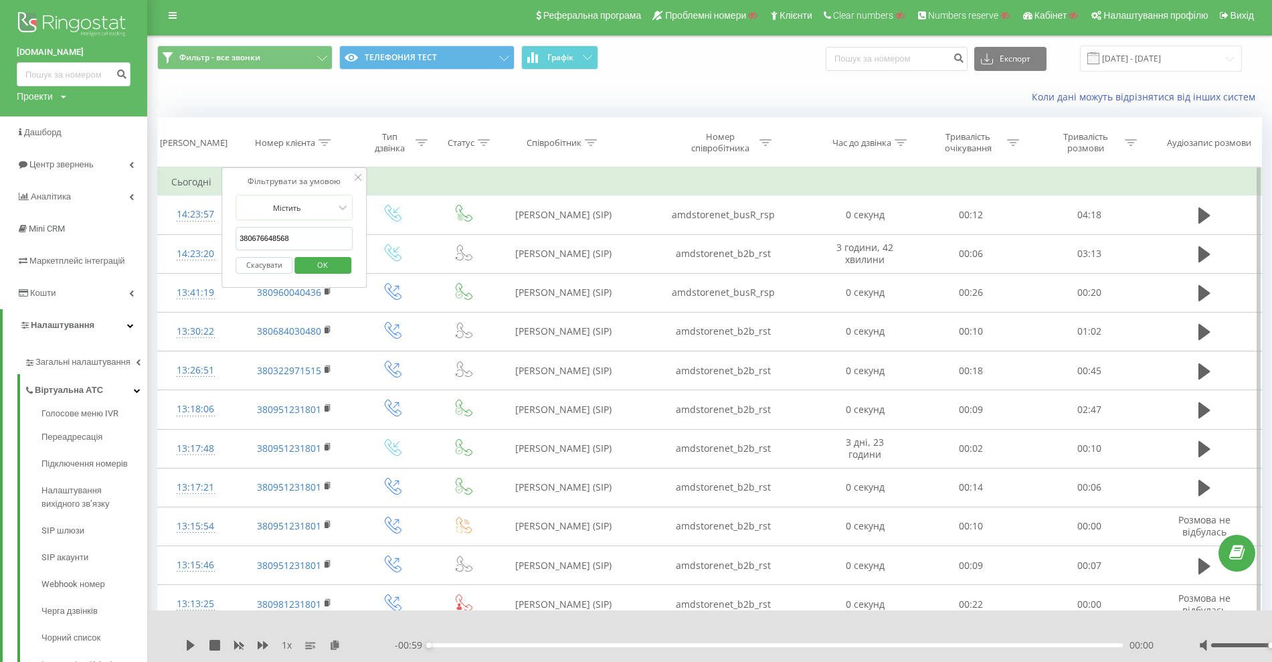
click at [318, 257] on span "OK" at bounding box center [322, 264] width 37 height 21
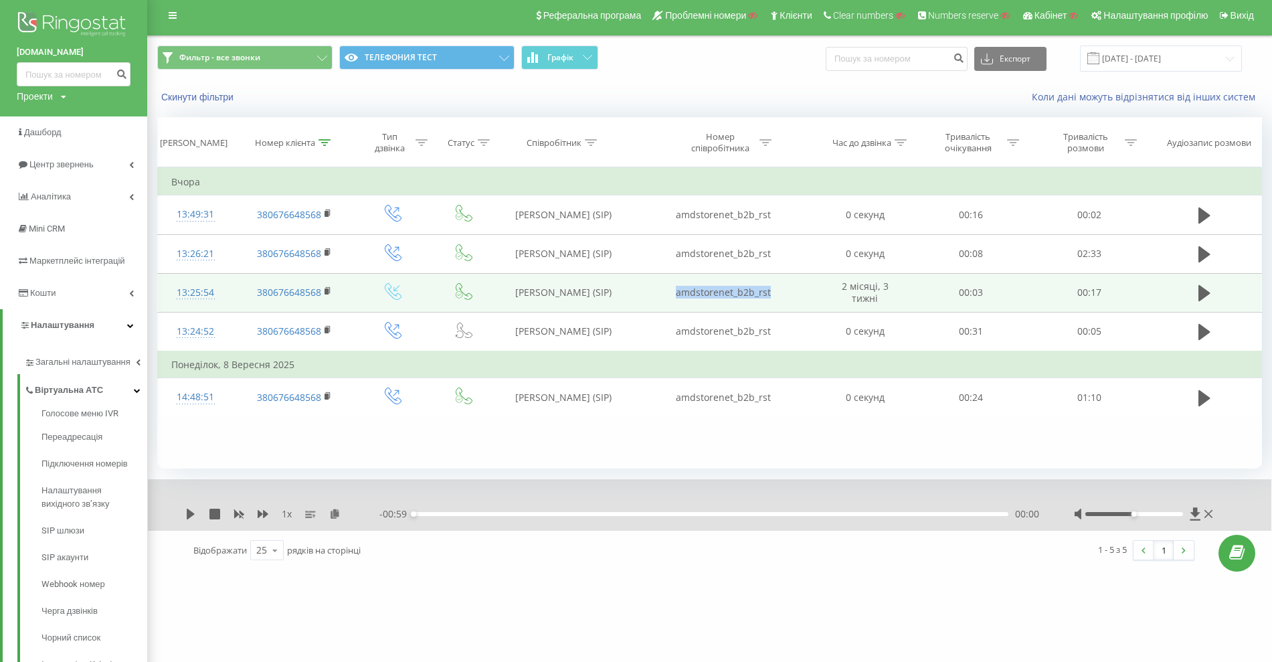
drag, startPoint x: 778, startPoint y: 291, endPoint x: 666, endPoint y: 287, distance: 112.4
click at [666, 287] on td "amdstorenet_b2b_rst" at bounding box center [723, 292] width 189 height 39
copy td "amdstorenet_b2b_rst"
click at [330, 292] on icon at bounding box center [327, 290] width 5 height 6
click at [1201, 295] on icon at bounding box center [1204, 293] width 12 height 16
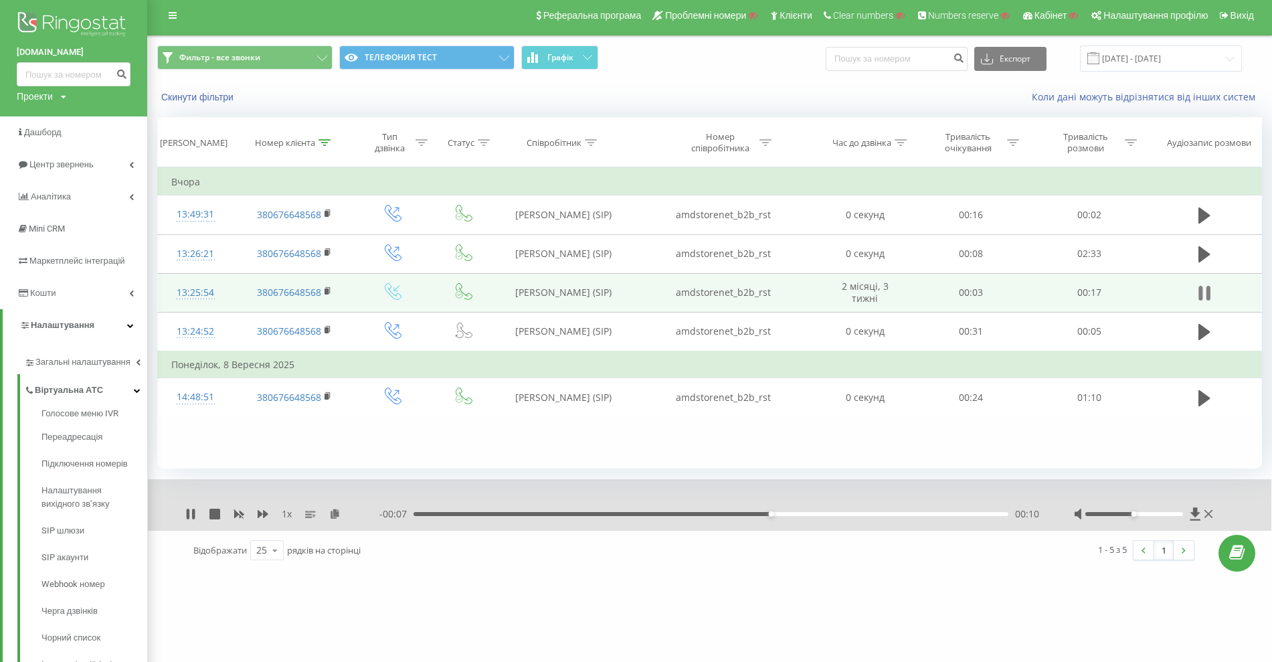
click at [1211, 287] on button at bounding box center [1204, 293] width 20 height 20
click at [196, 286] on div "13:25:54" at bounding box center [195, 293] width 48 height 26
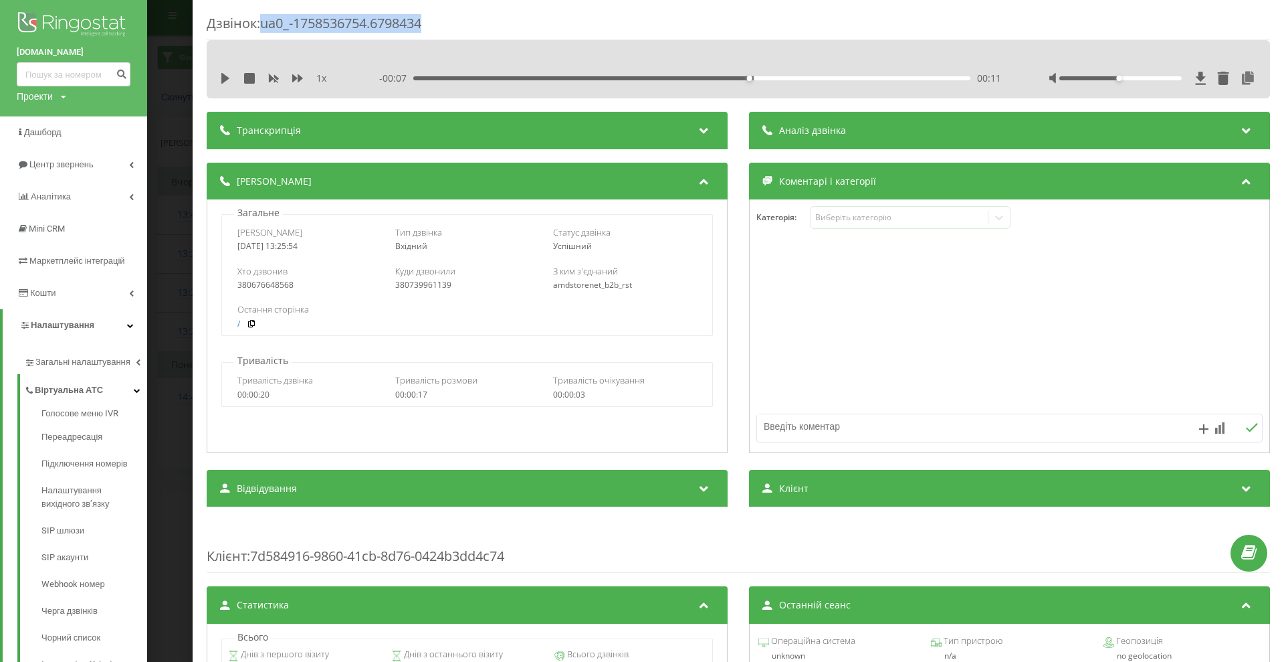
drag, startPoint x: 325, startPoint y: 14, endPoint x: 419, endPoint y: 0, distance: 94.7
click at [268, 19] on div "Дзвінок : ua0_-1758536754.6798434" at bounding box center [739, 27] width 1064 height 26
copy div "ua0_-1758536754.6798434"
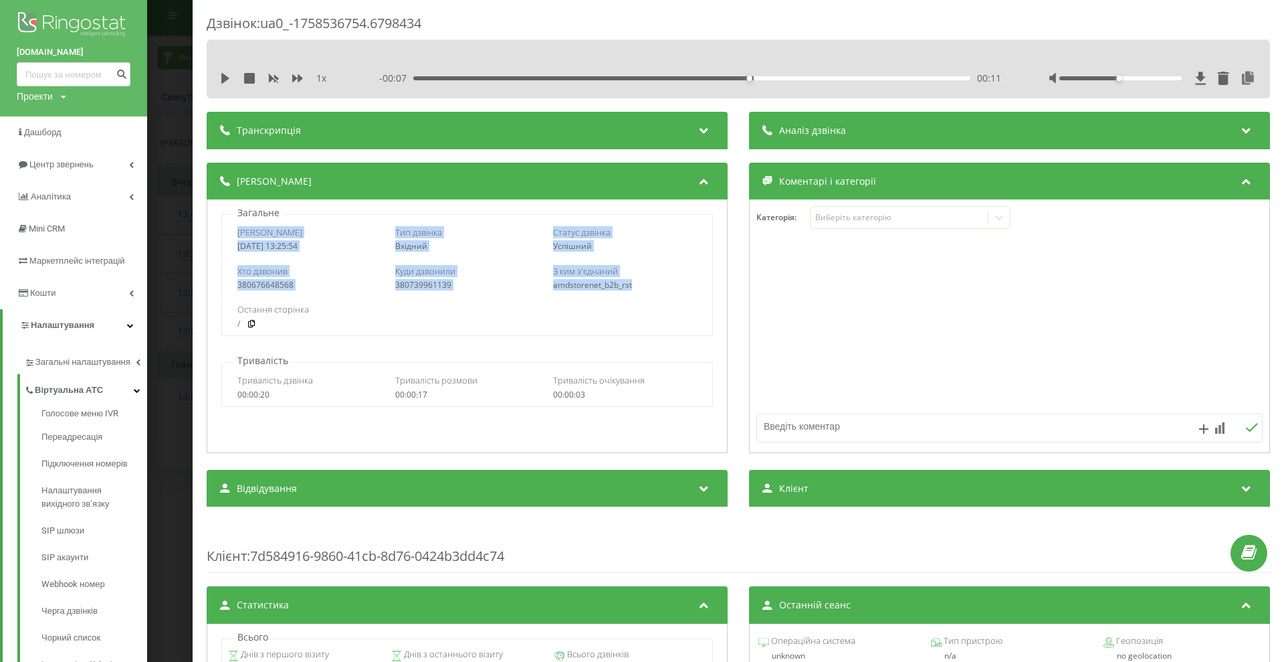
drag, startPoint x: 239, startPoint y: 227, endPoint x: 653, endPoint y: 286, distance: 417.5
click at [653, 286] on div "Дата дзвінка [DATE] 13:25:54 Тип дзвінка Вхідний Статус дзвінка Успішний Хто дз…" at bounding box center [466, 275] width 491 height 122
copy div "Дата дзвінка [DATE] 13:25:54 Тип дзвінка Вхідний Статус дзвінка Успішний Хто дз…"
click at [186, 251] on div "Дзвінок : ua0_-1758536754.6798434 1 x - 00:07 00:11 00:11 Транскрипція Для AI-а…" at bounding box center [642, 331] width 1284 height 662
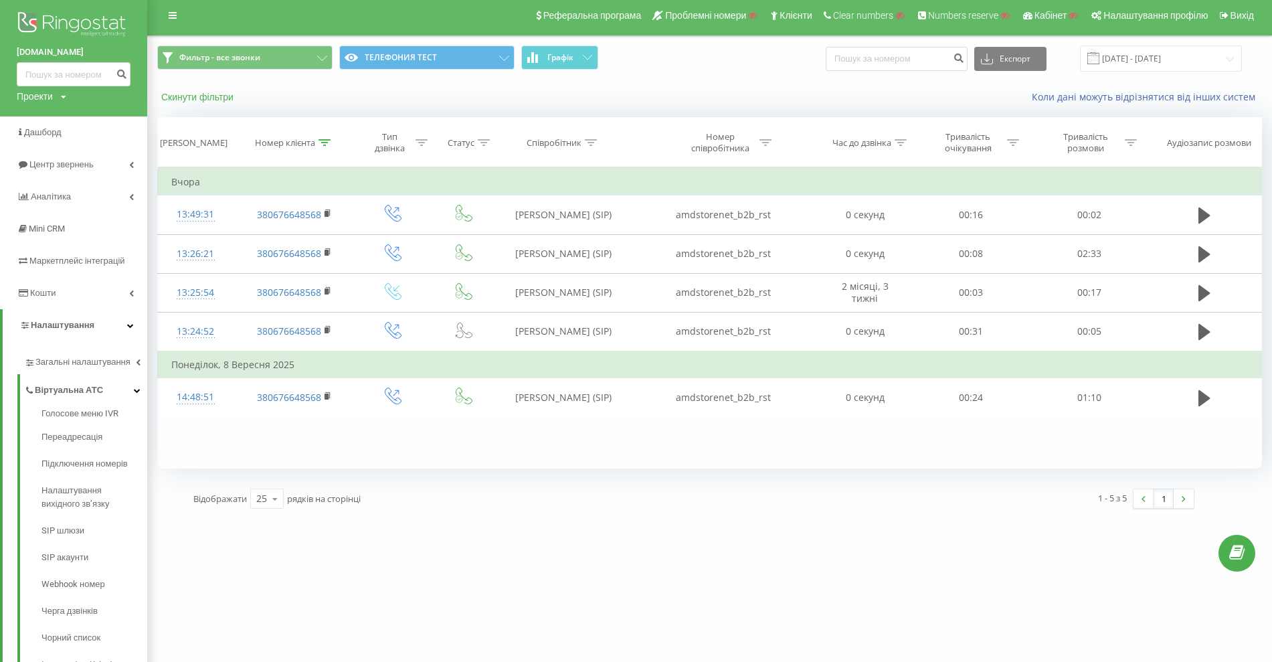
click at [183, 96] on button "Скинути фільтри" at bounding box center [198, 97] width 83 height 12
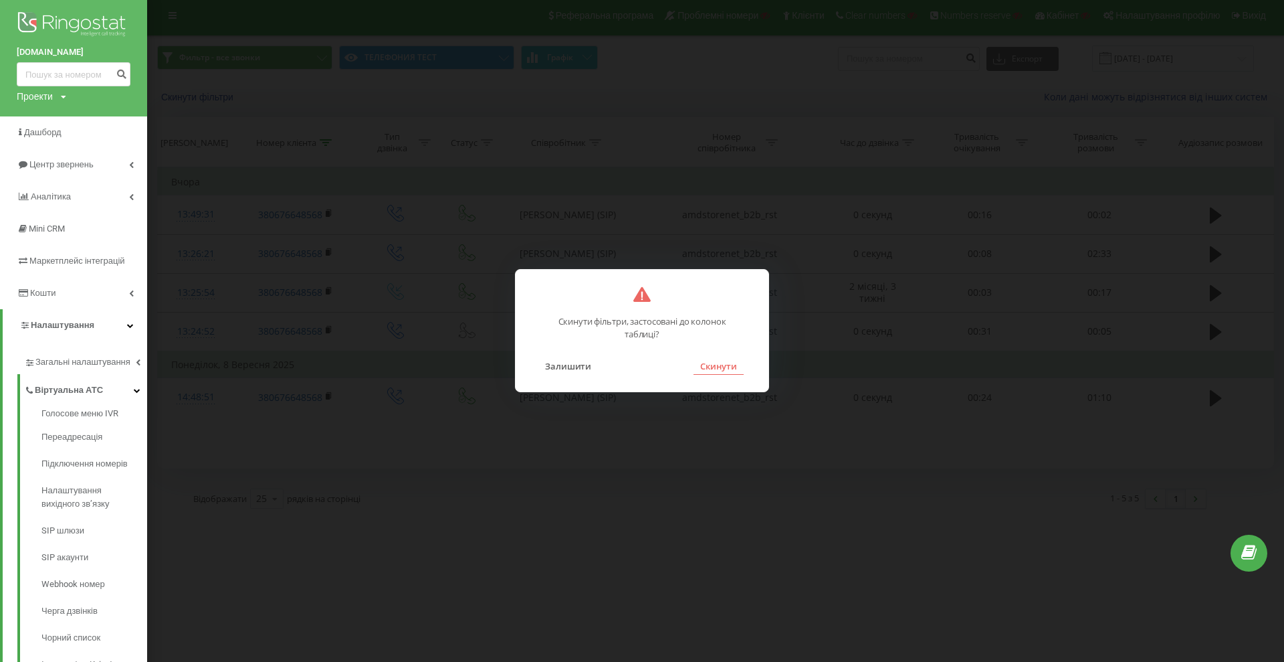
click at [697, 363] on button "Скинути" at bounding box center [719, 365] width 50 height 17
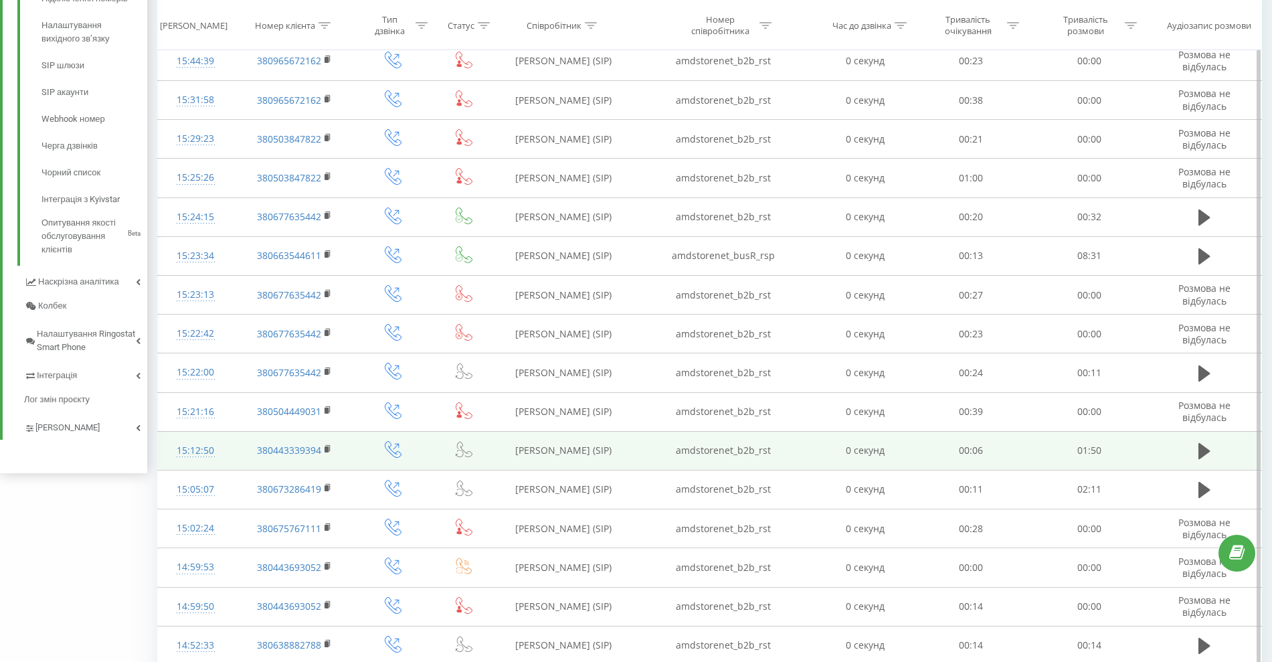
scroll to position [562, 0]
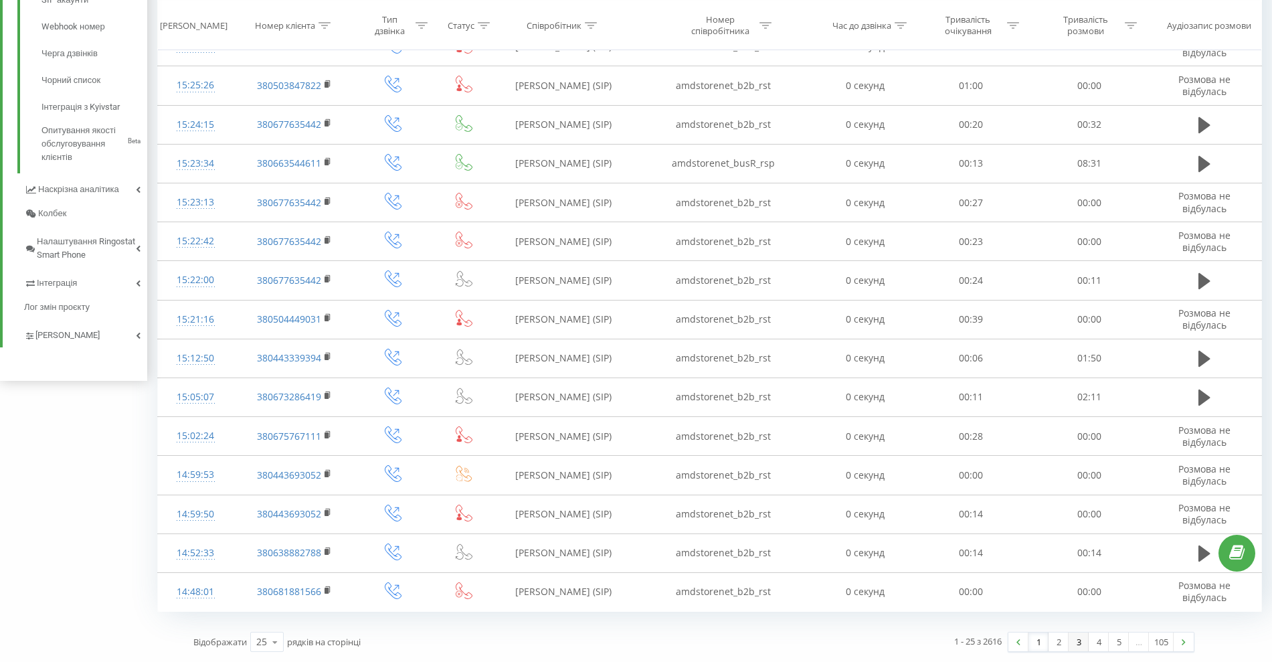
click at [1068, 643] on link "3" at bounding box center [1078, 641] width 20 height 19
click at [1054, 640] on link "2" at bounding box center [1058, 641] width 20 height 19
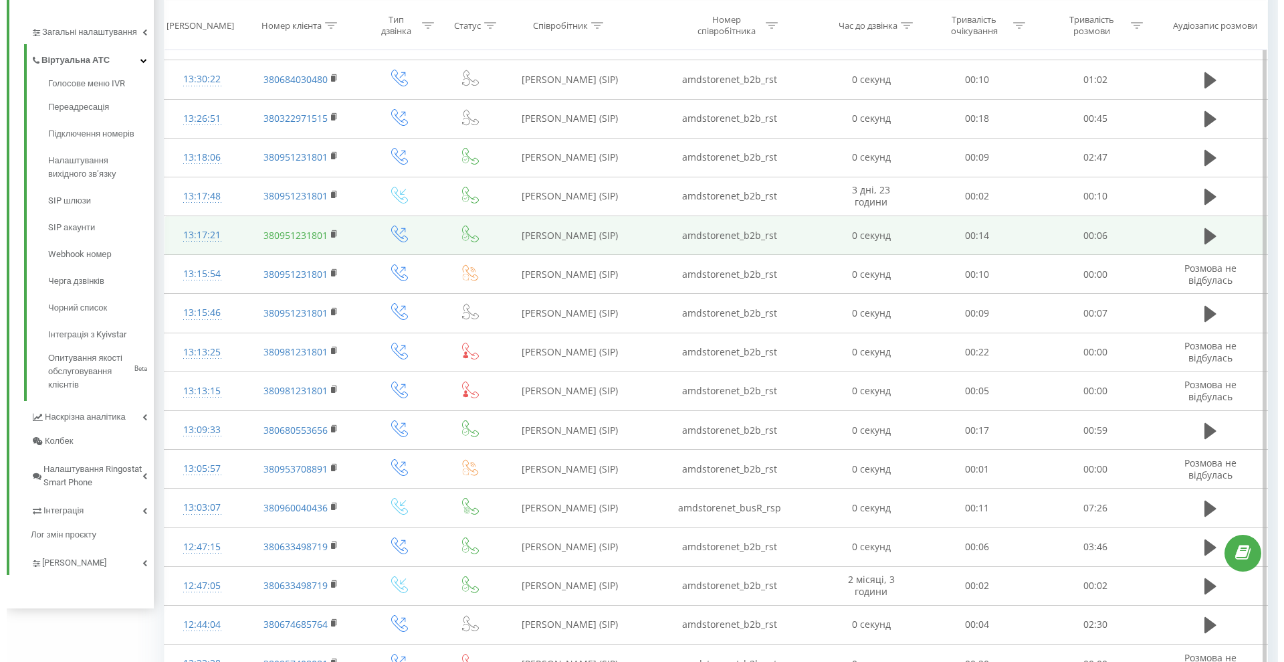
scroll to position [256, 0]
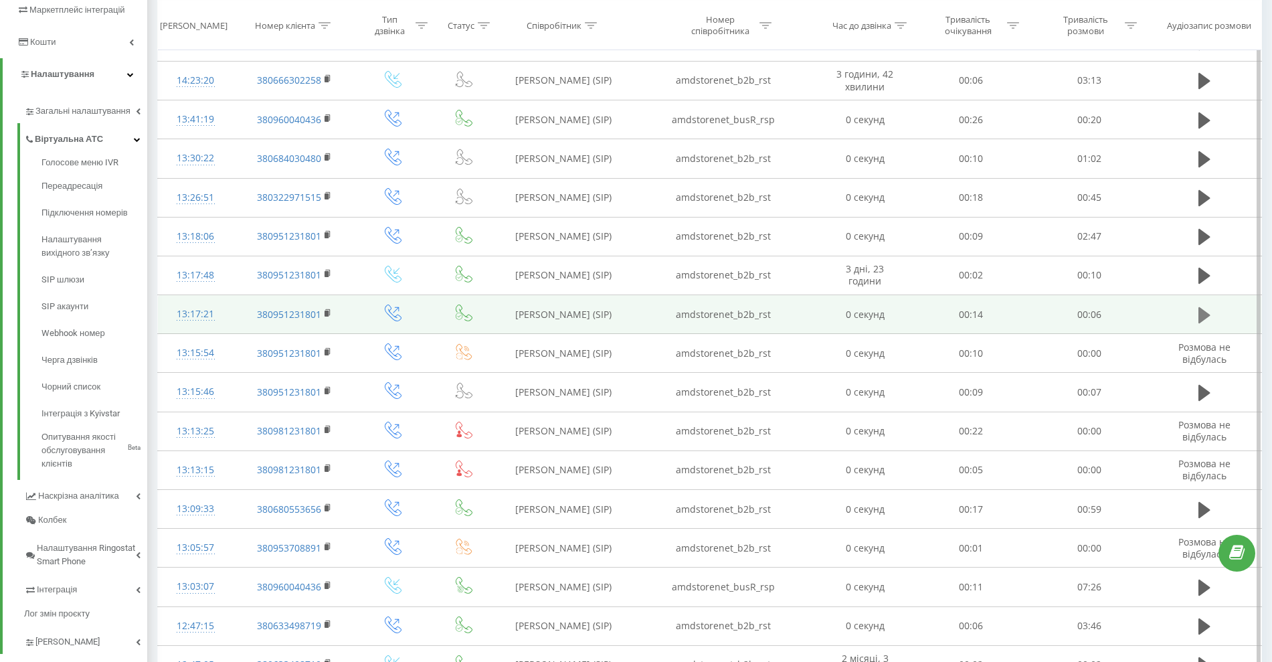
click at [1201, 315] on icon at bounding box center [1204, 314] width 12 height 16
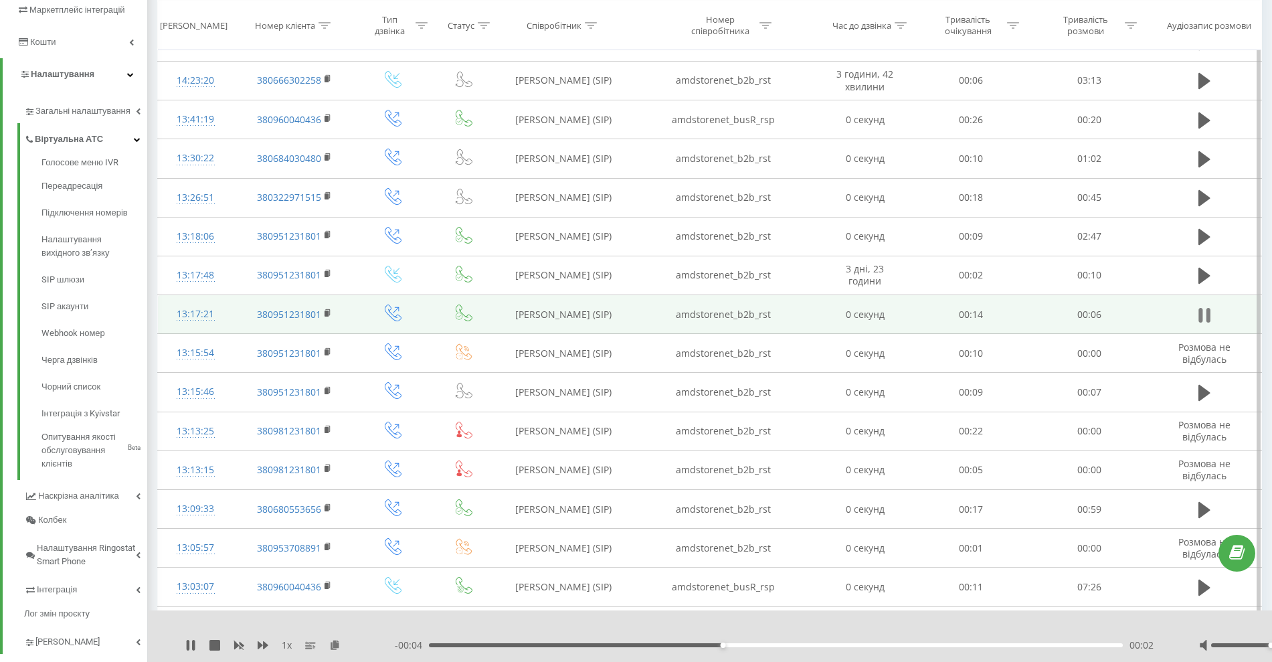
click at [1199, 317] on icon at bounding box center [1200, 315] width 4 height 15
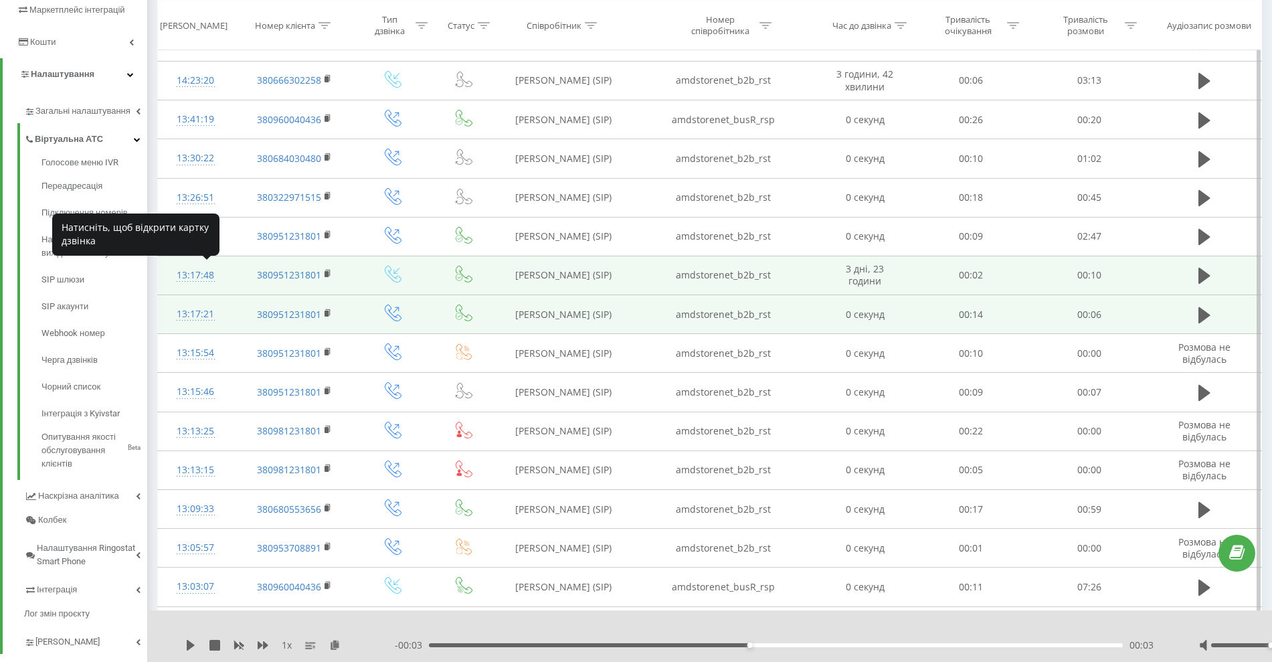
click at [196, 276] on div "13:17:48" at bounding box center [195, 275] width 48 height 26
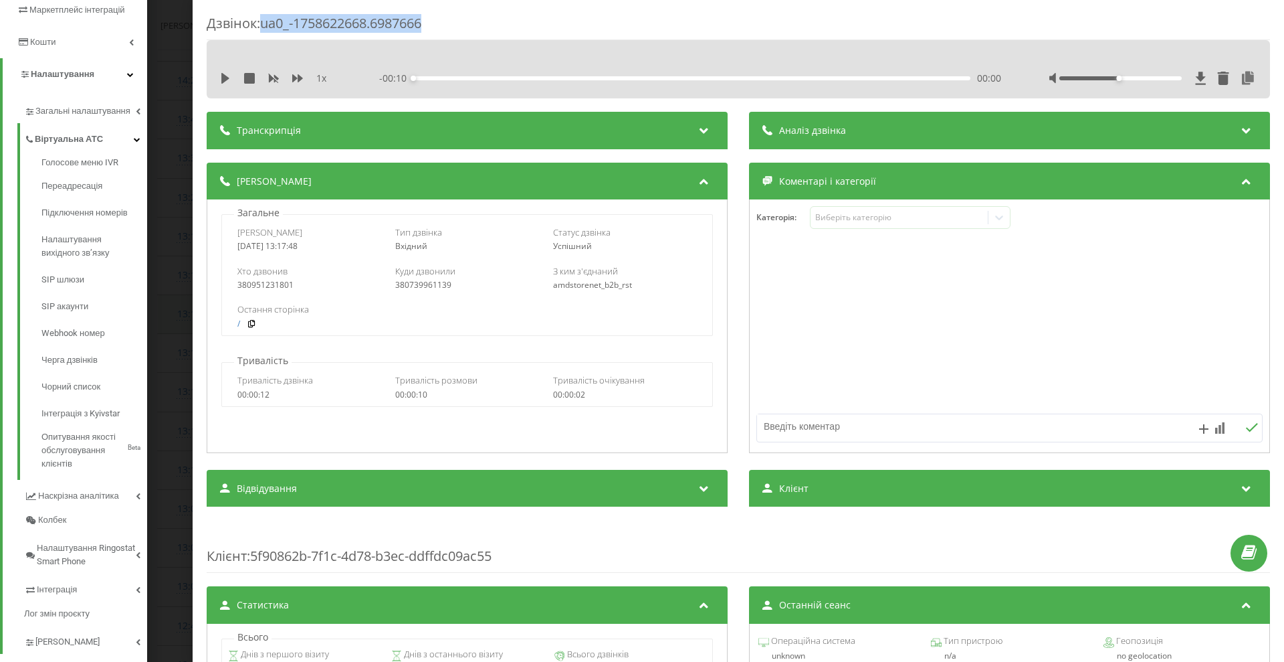
drag, startPoint x: 349, startPoint y: 13, endPoint x: 262, endPoint y: 14, distance: 87.0
click at [262, 14] on div "Дзвінок : ua0_-1758622668.6987666" at bounding box center [739, 27] width 1064 height 26
copy div "ua0_-1758622668.6987666"
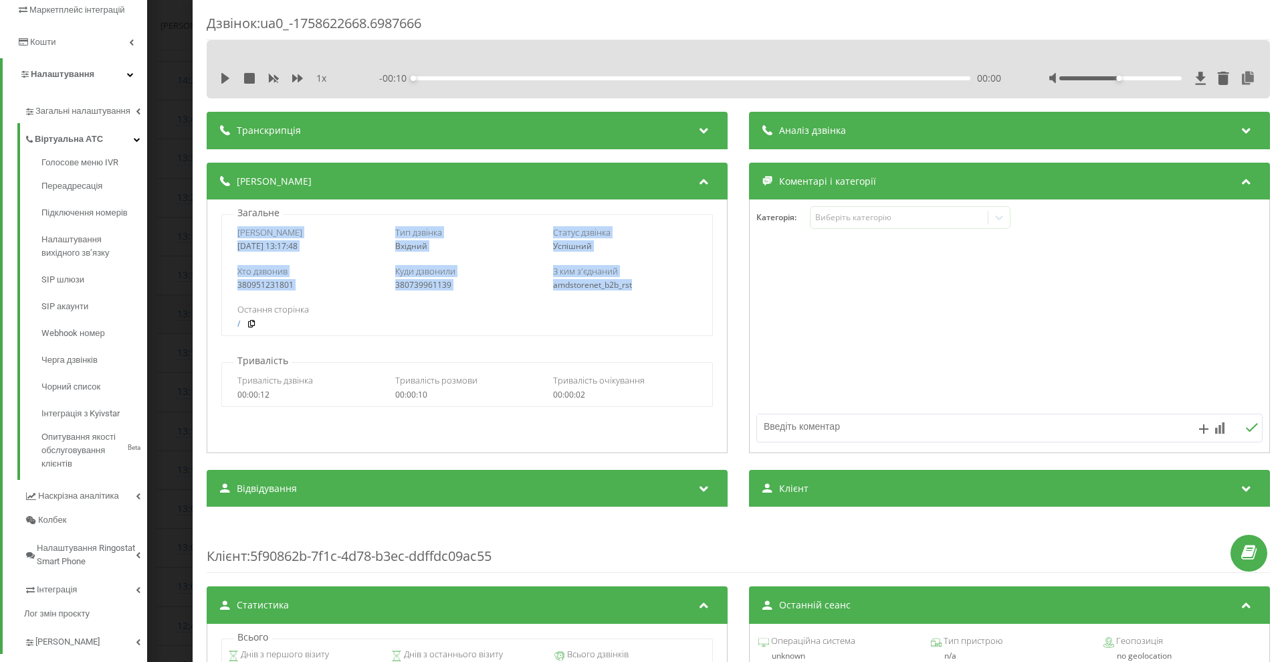
drag, startPoint x: 282, startPoint y: 234, endPoint x: 845, endPoint y: 91, distance: 581.1
click at [639, 284] on div "Дата дзвінка [DATE] 13:17:48 Тип дзвінка Вхідний Статус дзвінка Успішний Хто дз…" at bounding box center [466, 275] width 491 height 122
copy div "Дата дзвінка [DATE] 13:17:48 Тип дзвінка Вхідний Статус дзвінка Успішний Хто дз…"
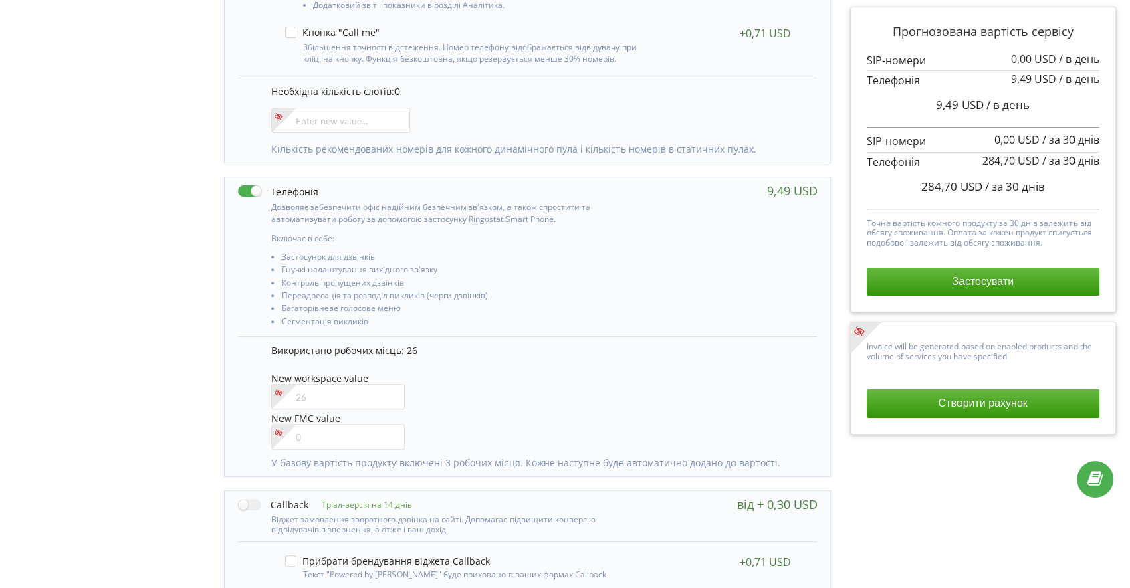
scroll to position [743, 0]
